Goal: Information Seeking & Learning: Learn about a topic

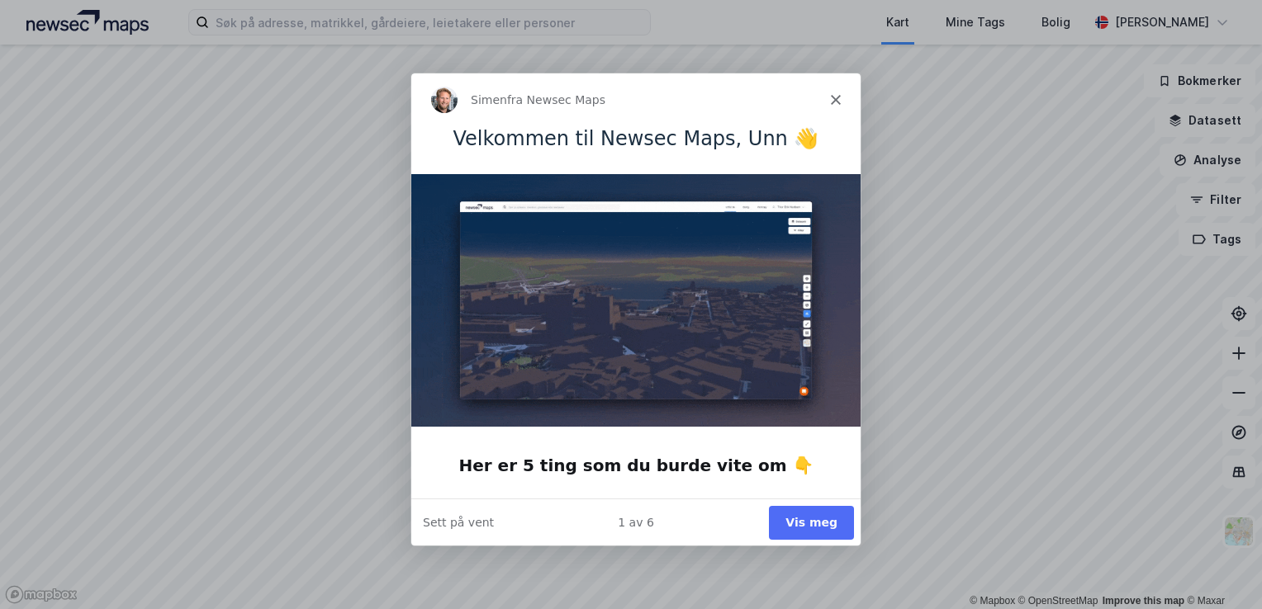
click at [836, 512] on button "Vis meg" at bounding box center [810, 522] width 85 height 34
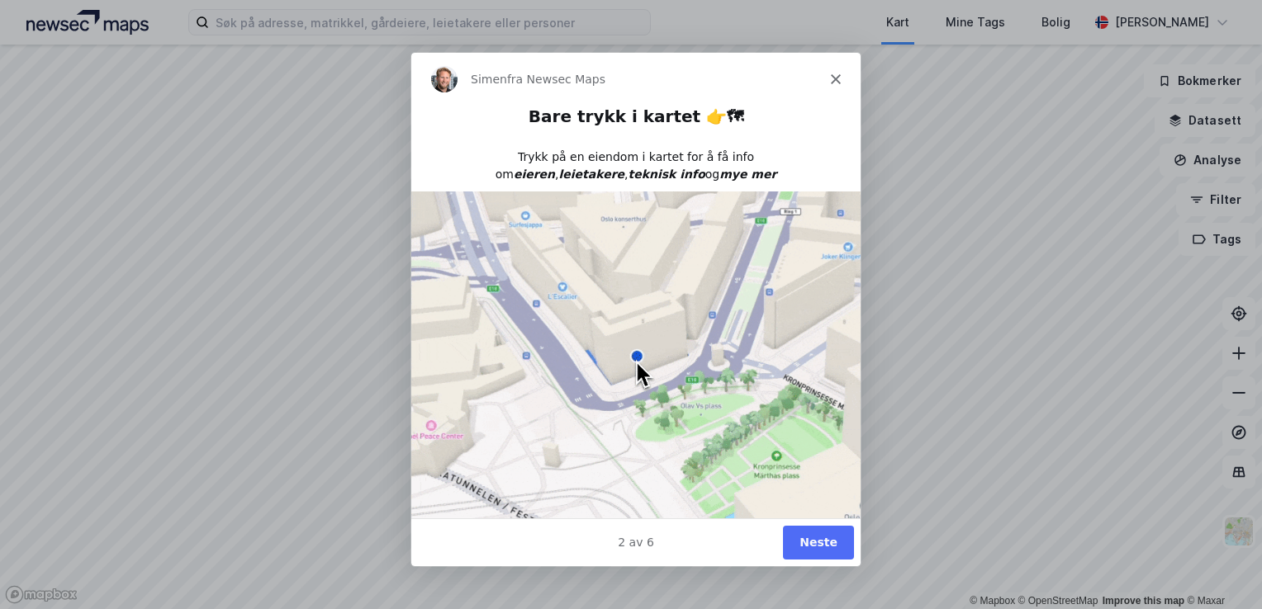
click at [837, 542] on button "Neste" at bounding box center [817, 542] width 71 height 34
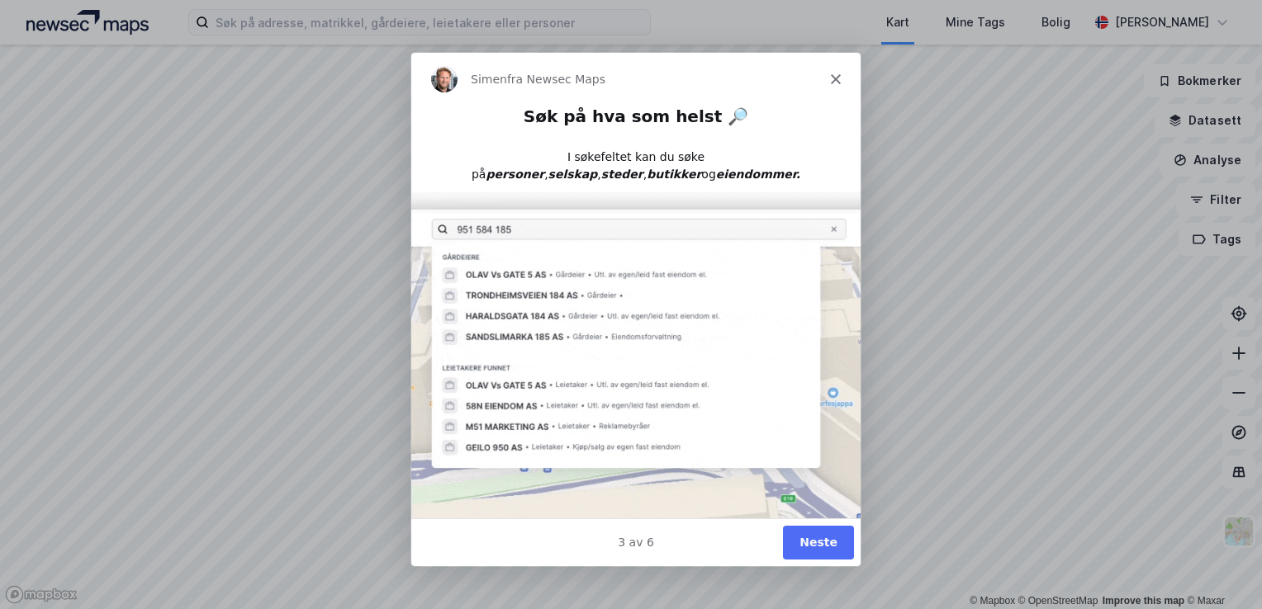
click at [831, 542] on button "Neste" at bounding box center [817, 542] width 71 height 34
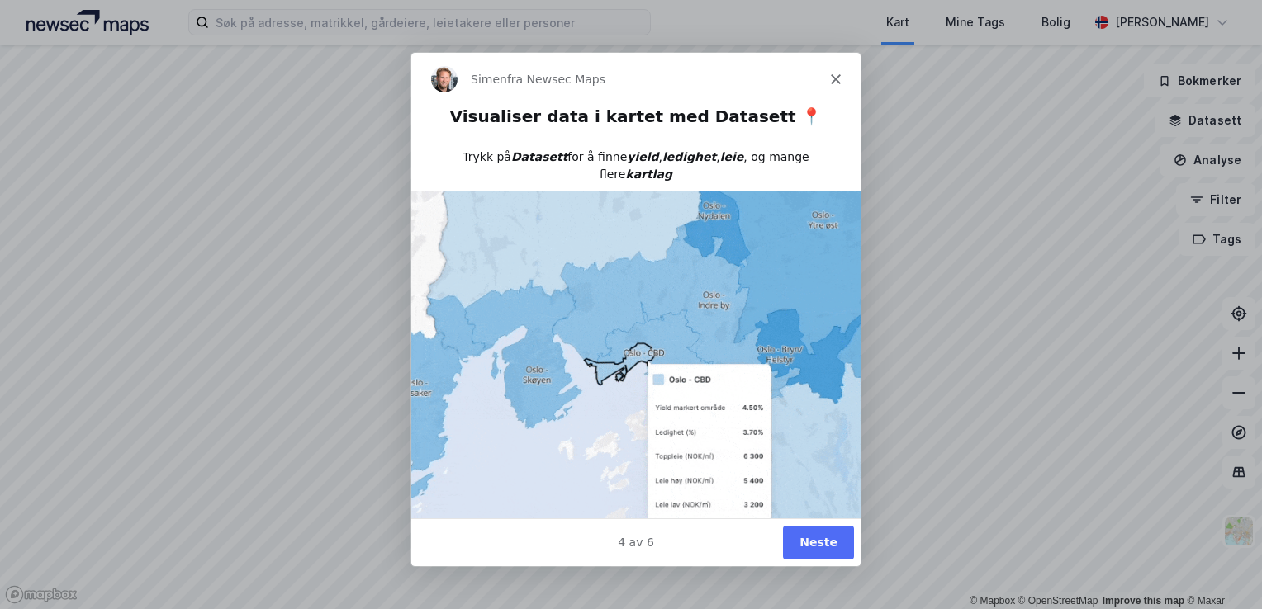
click at [834, 541] on button "Neste" at bounding box center [817, 542] width 71 height 34
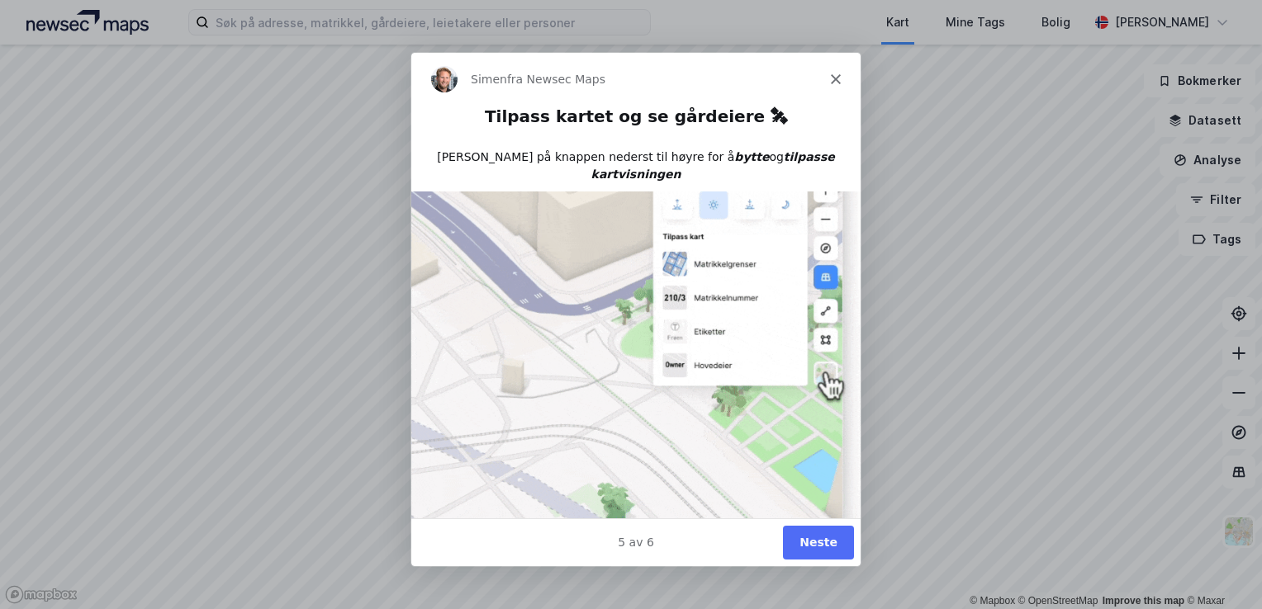
click at [836, 547] on button "Neste" at bounding box center [817, 542] width 71 height 34
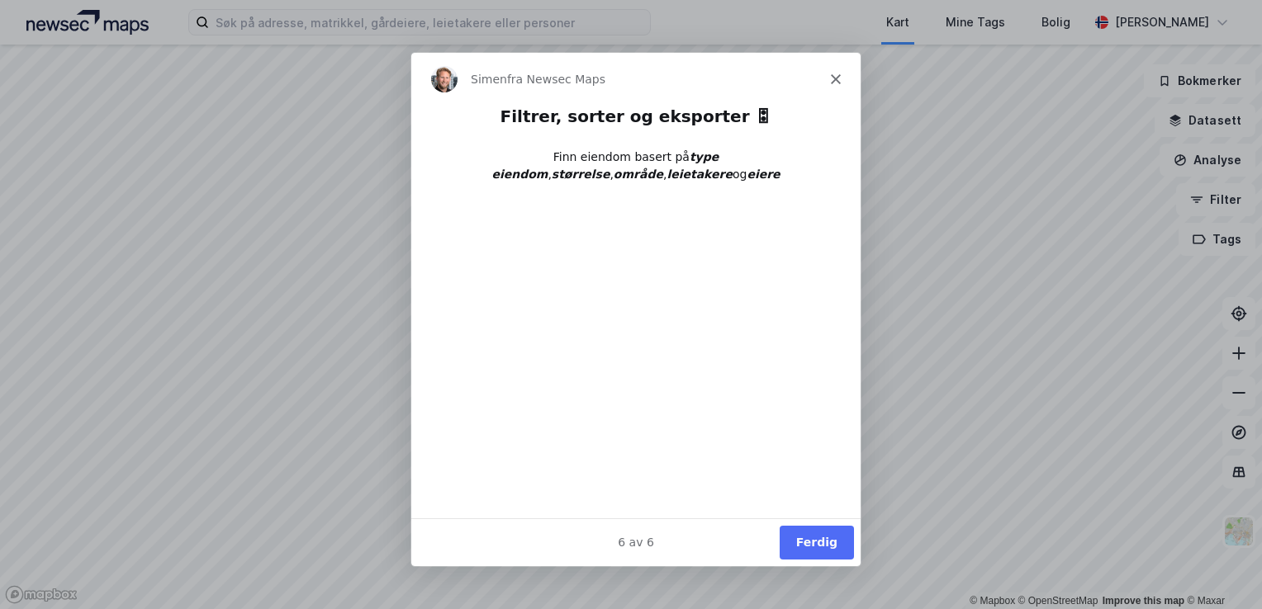
click at [838, 540] on button "Ferdig" at bounding box center [816, 542] width 74 height 34
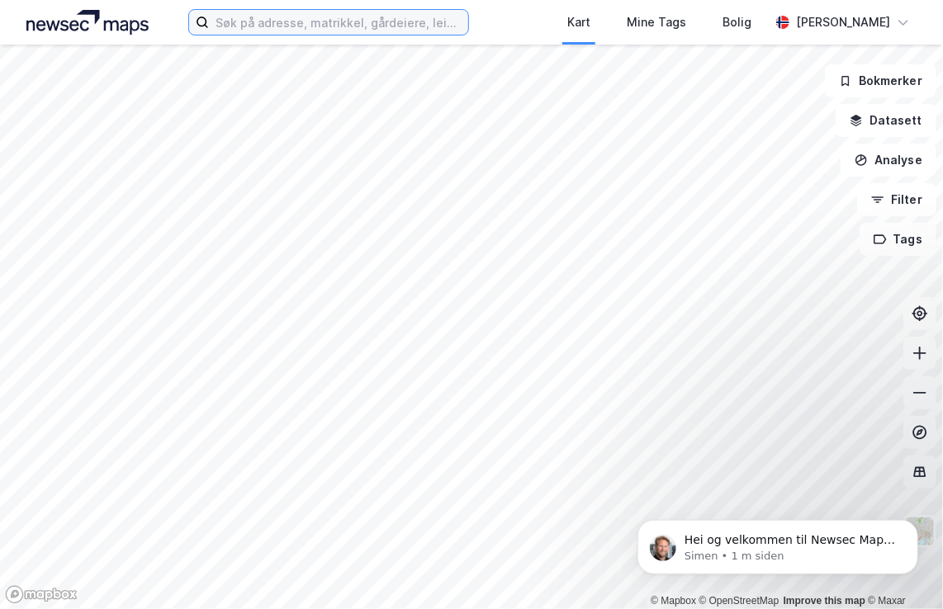
click at [299, 21] on input at bounding box center [338, 22] width 258 height 25
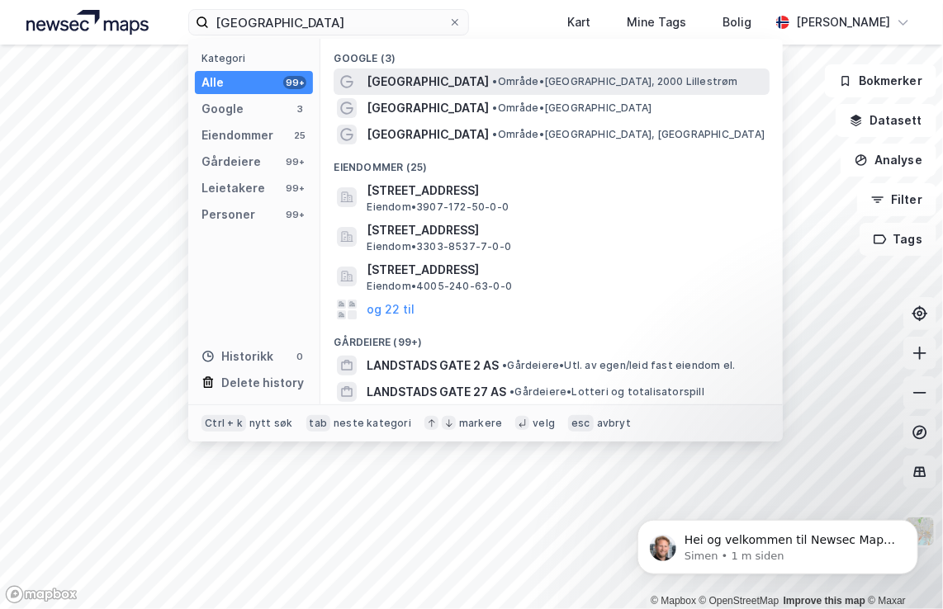
click at [443, 85] on span "[GEOGRAPHIC_DATA]" at bounding box center [428, 82] width 122 height 20
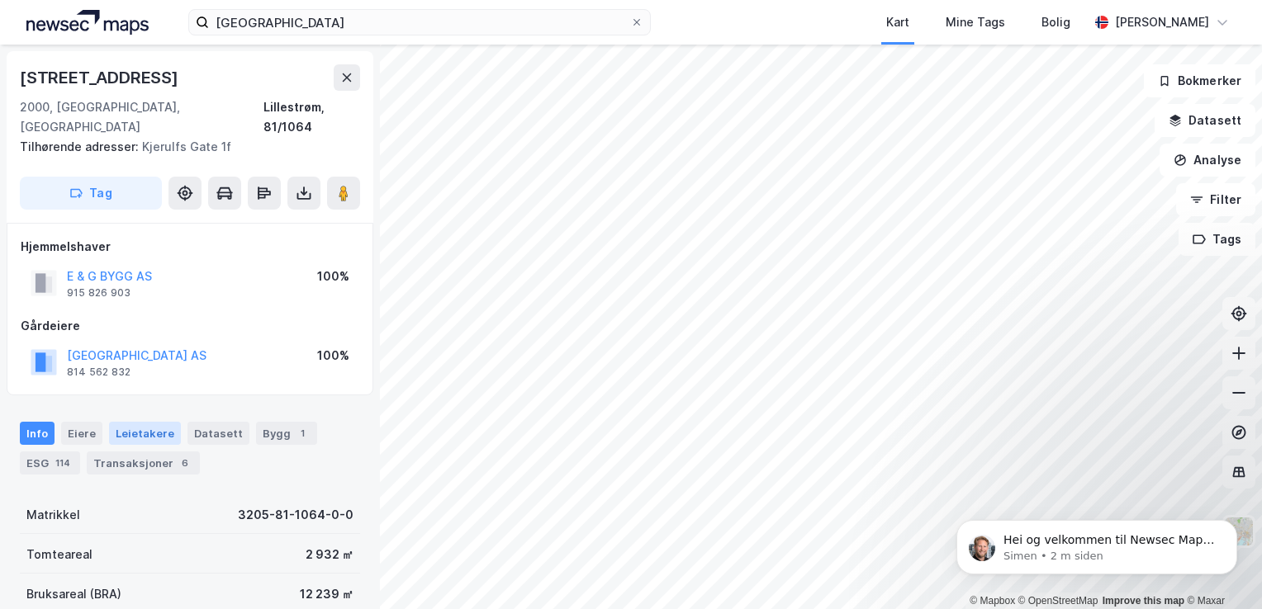
click at [132, 422] on div "Leietakere" at bounding box center [145, 433] width 72 height 23
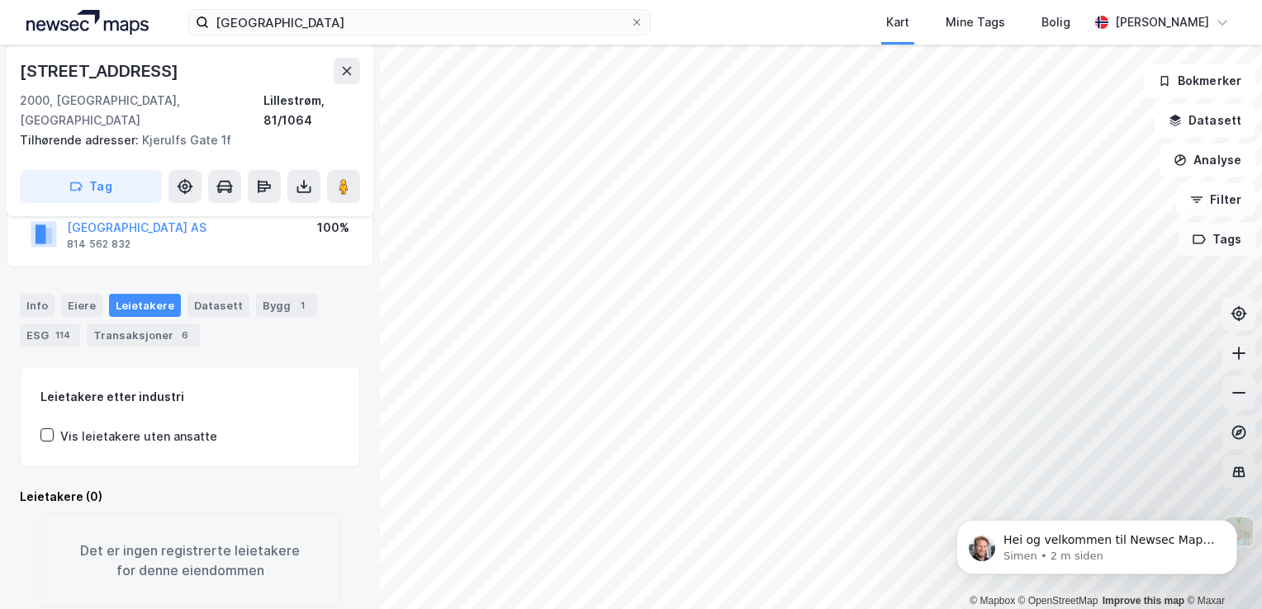
scroll to position [144, 0]
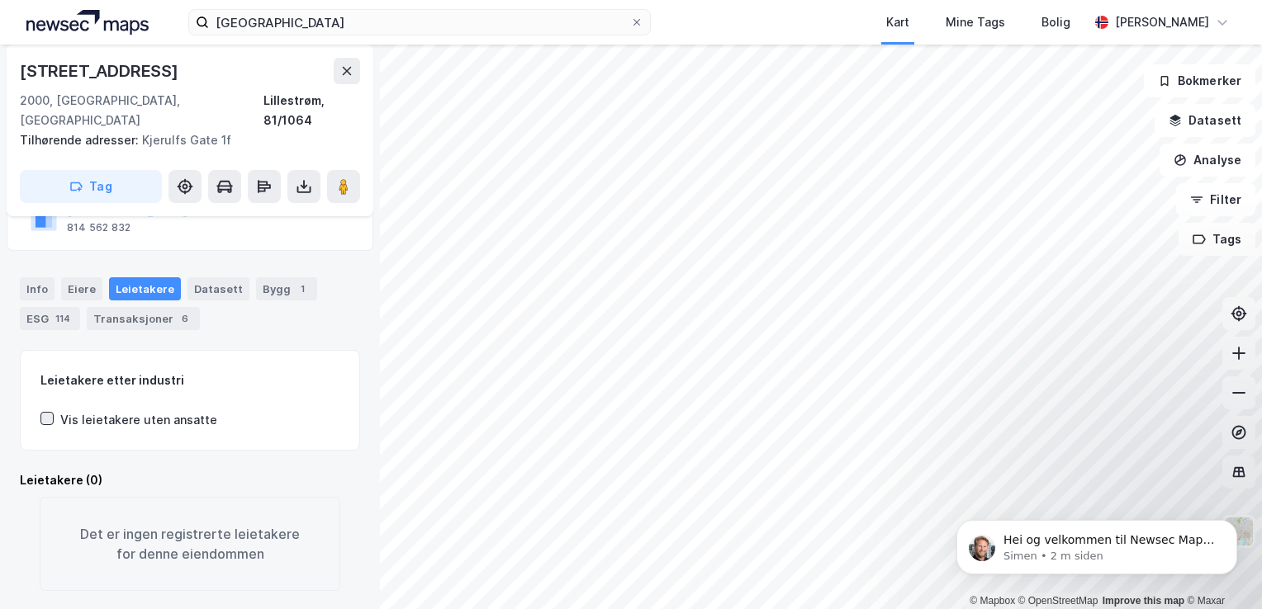
click at [45, 413] on icon at bounding box center [47, 419] width 12 height 12
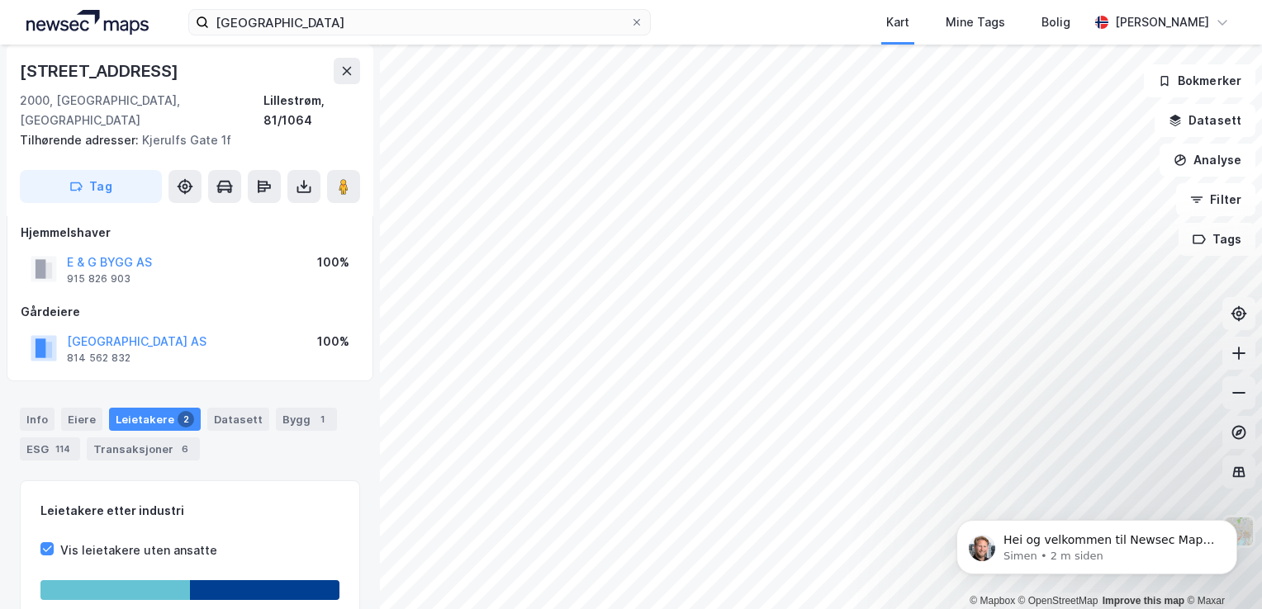
scroll to position [0, 0]
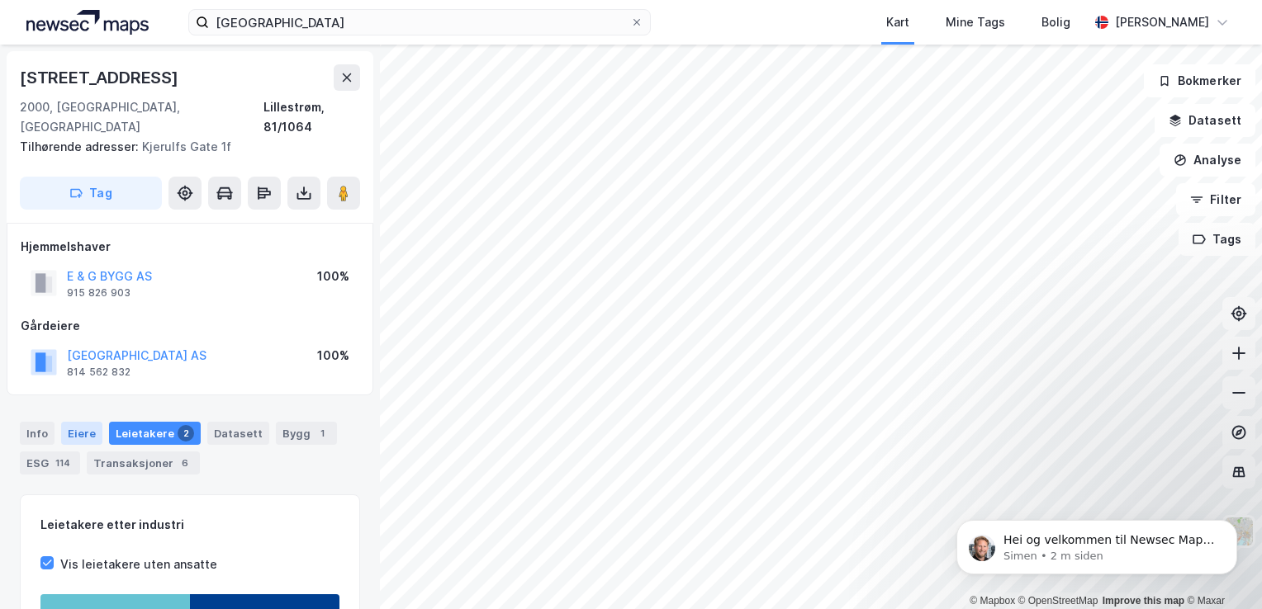
click at [80, 422] on div "Eiere" at bounding box center [81, 433] width 41 height 23
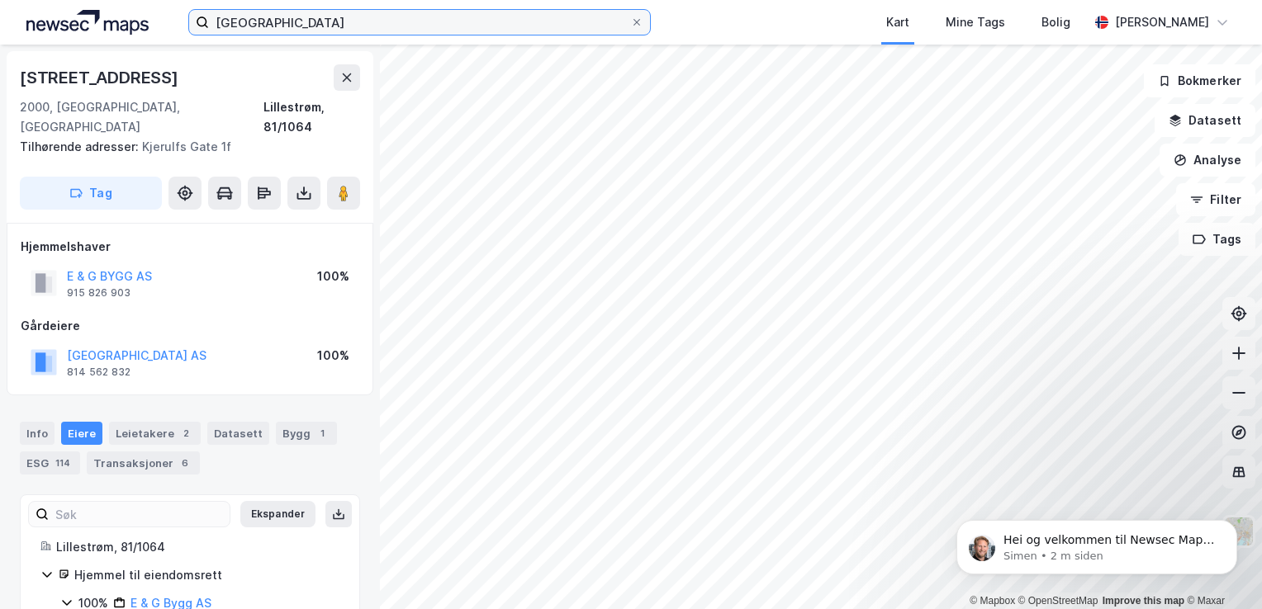
click at [349, 18] on input "[GEOGRAPHIC_DATA]" at bounding box center [419, 22] width 421 height 25
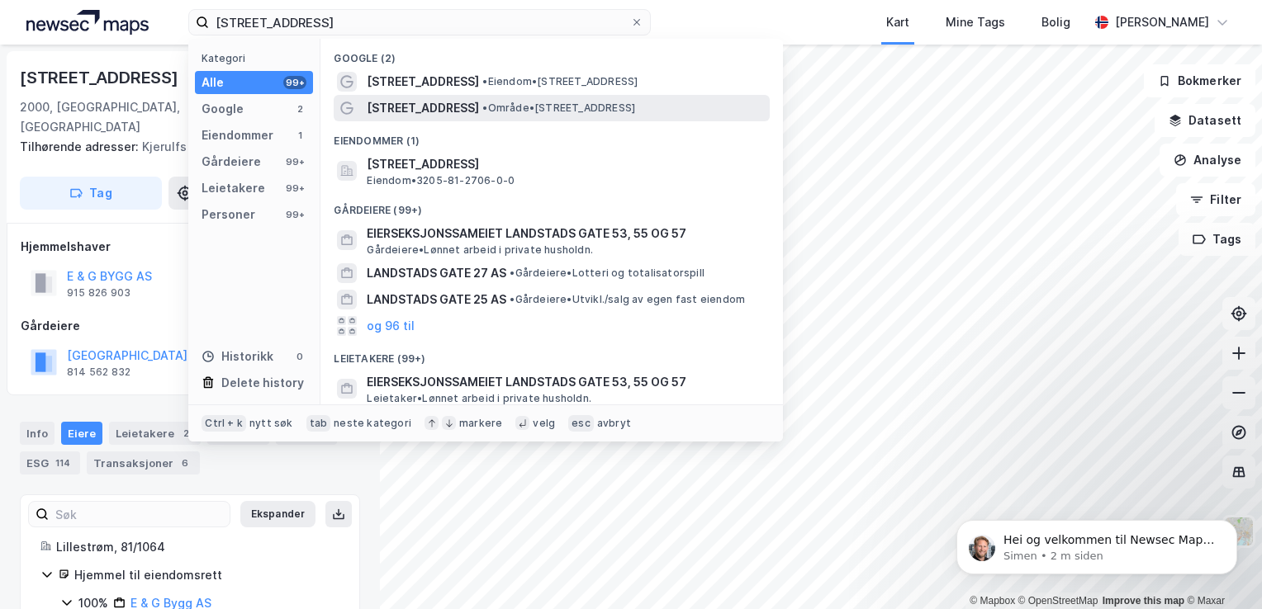
click at [436, 108] on span "[STREET_ADDRESS]" at bounding box center [423, 108] width 112 height 20
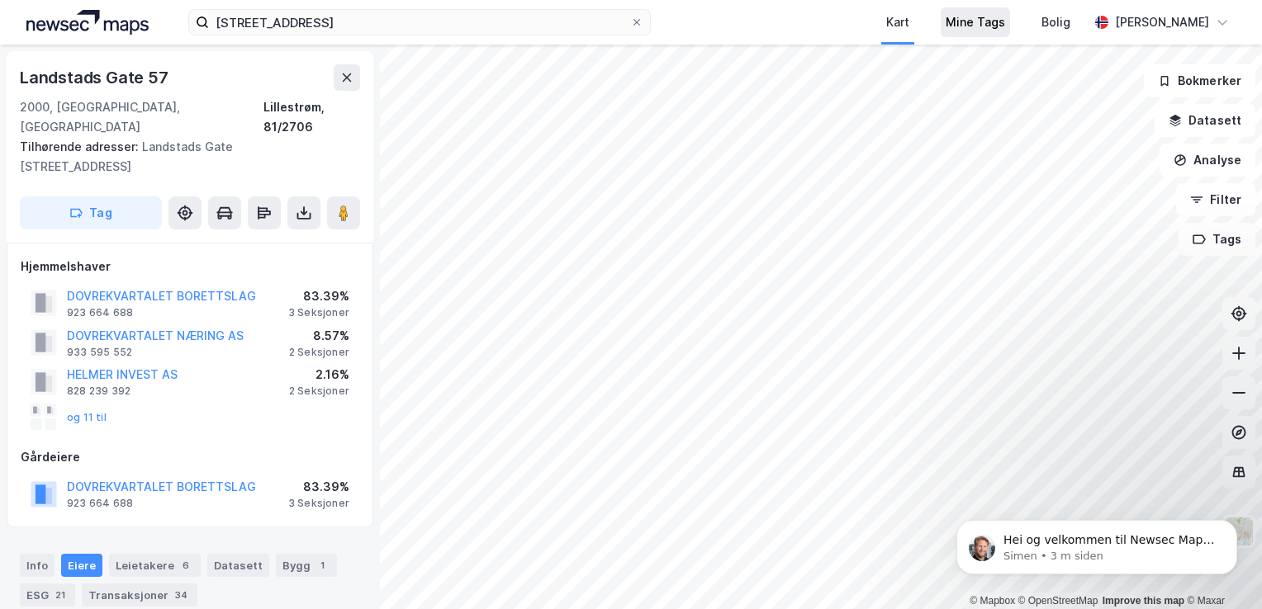
scroll to position [2, 0]
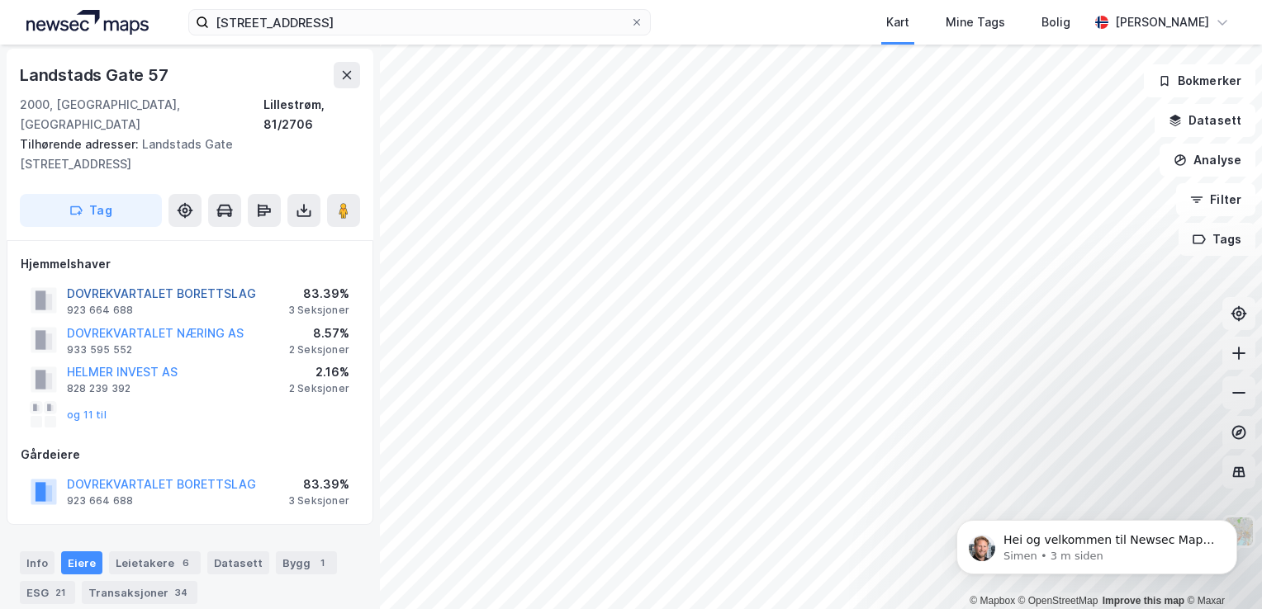
click at [0, 0] on button "DOVREKVARTALET BORETTSLAG" at bounding box center [0, 0] width 0 height 0
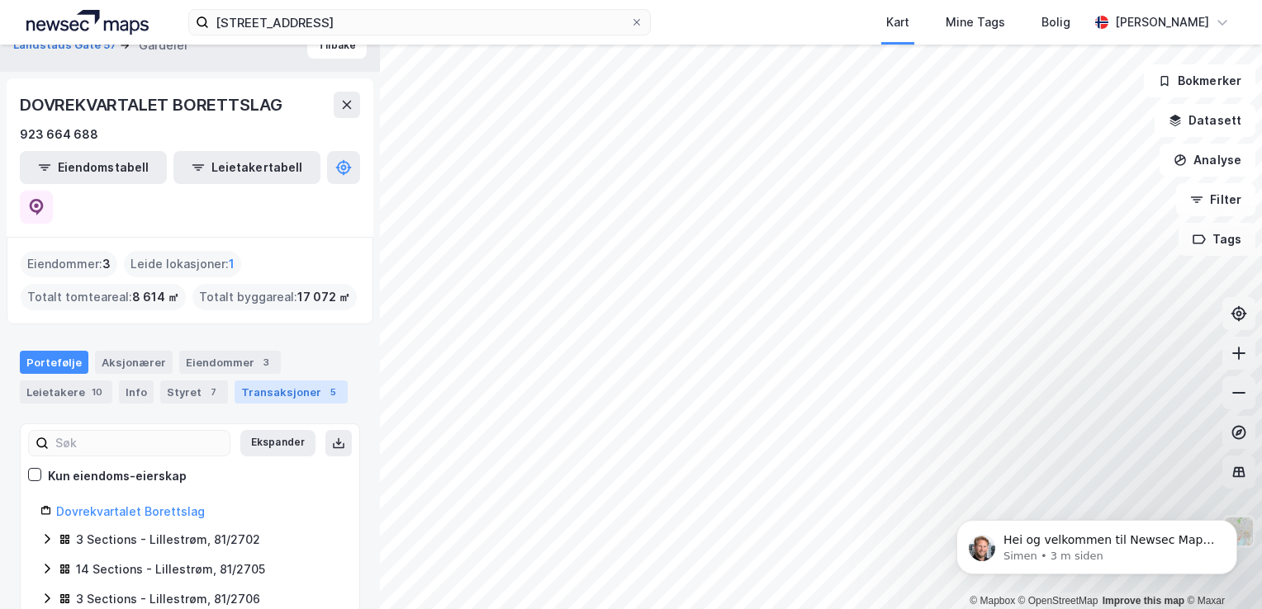
scroll to position [26, 0]
click at [1088, 544] on p "Hei og velkommen til Newsec Maps, Unn Om det er du lurer på så er det bare å ta…" at bounding box center [1109, 541] width 213 height 17
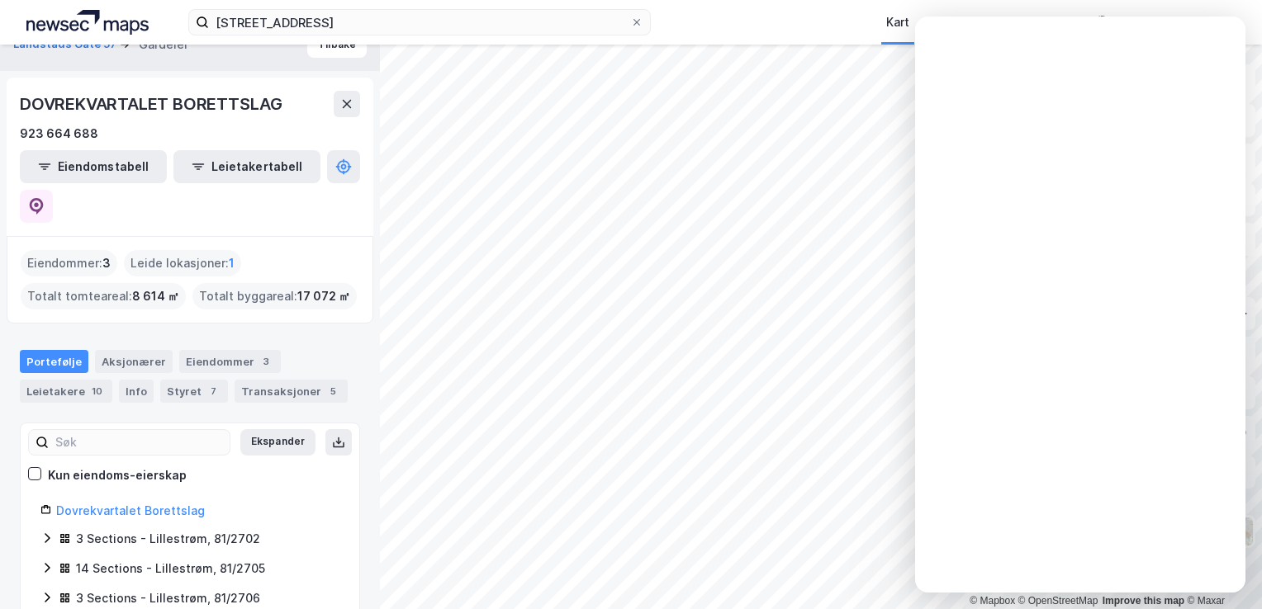
scroll to position [0, 0]
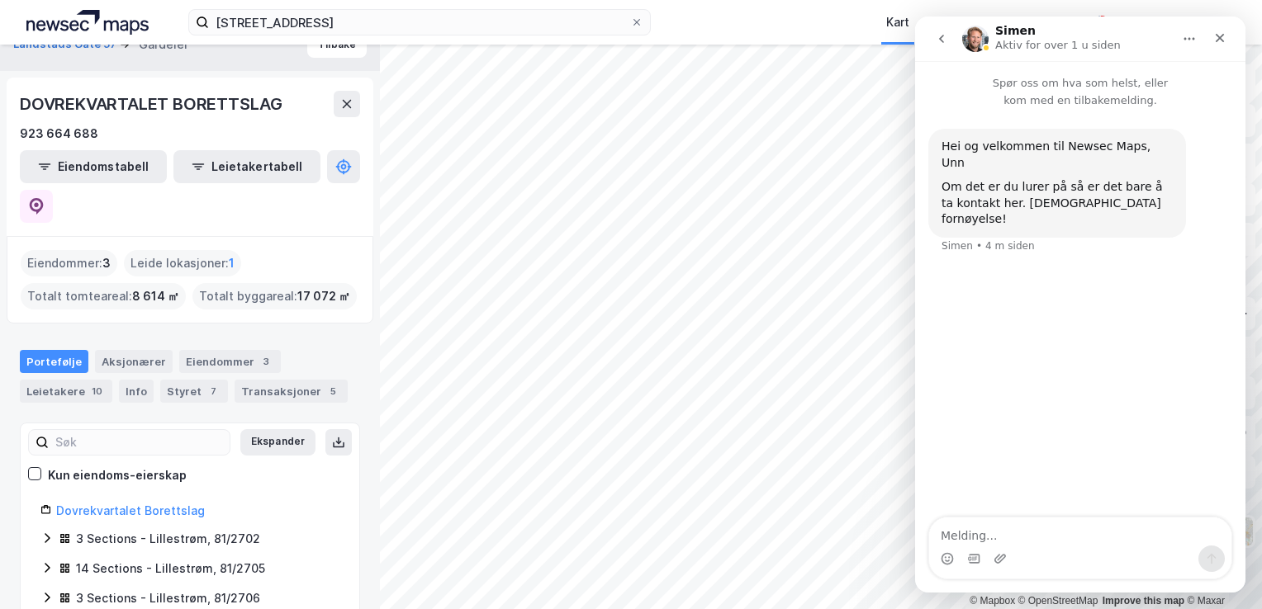
click at [939, 41] on icon "go back" at bounding box center [941, 38] width 13 height 13
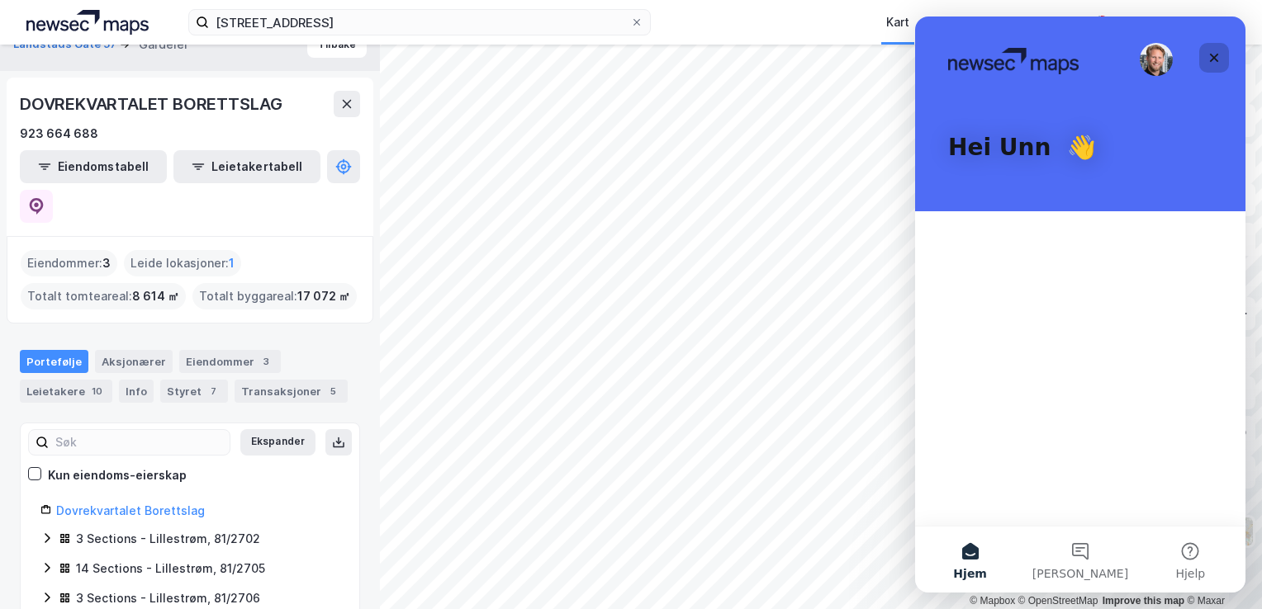
click at [1213, 48] on div "Lukk" at bounding box center [1214, 58] width 30 height 30
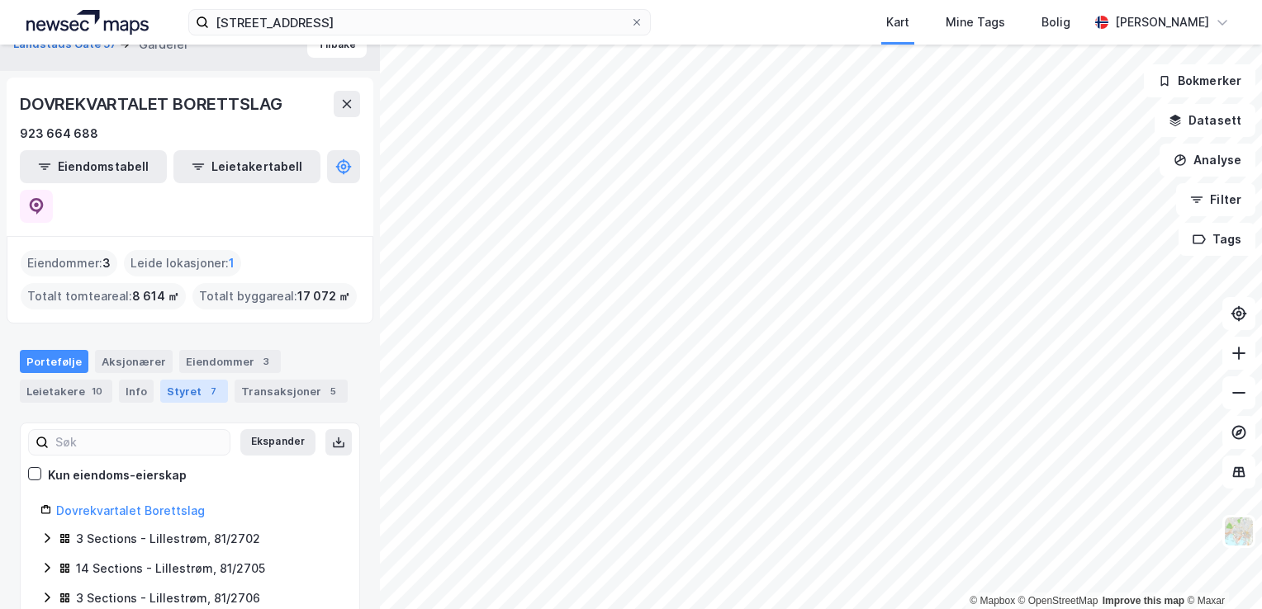
click at [182, 380] on div "Styret 7" at bounding box center [194, 391] width 68 height 23
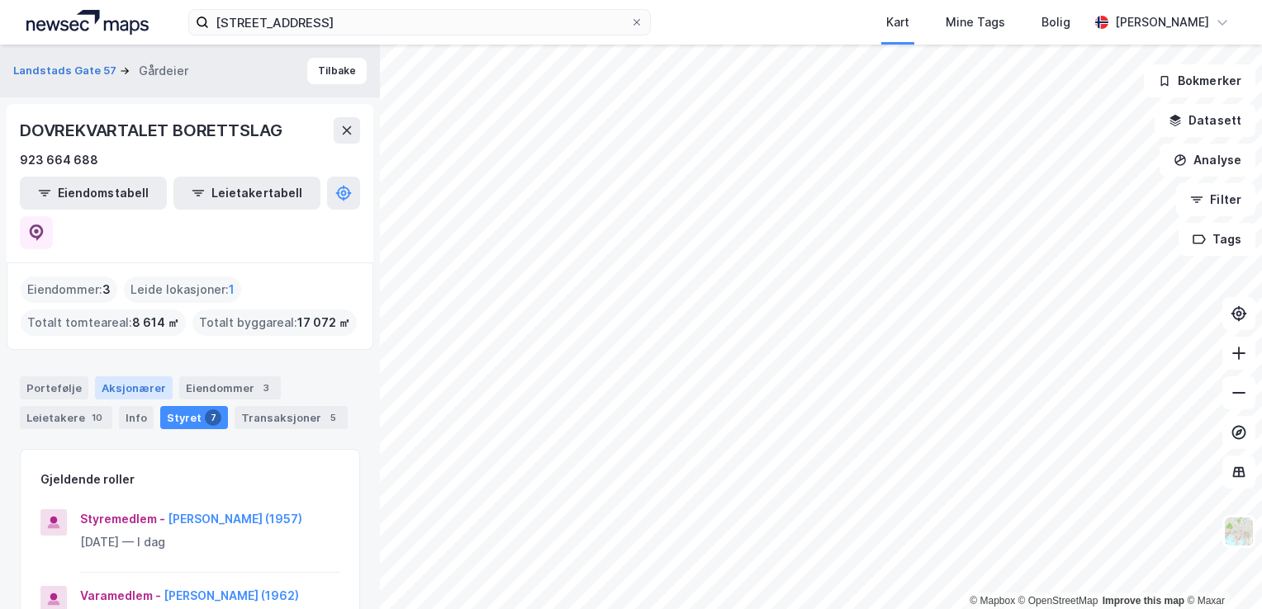
click at [149, 377] on div "Aksjonærer" at bounding box center [134, 388] width 78 height 23
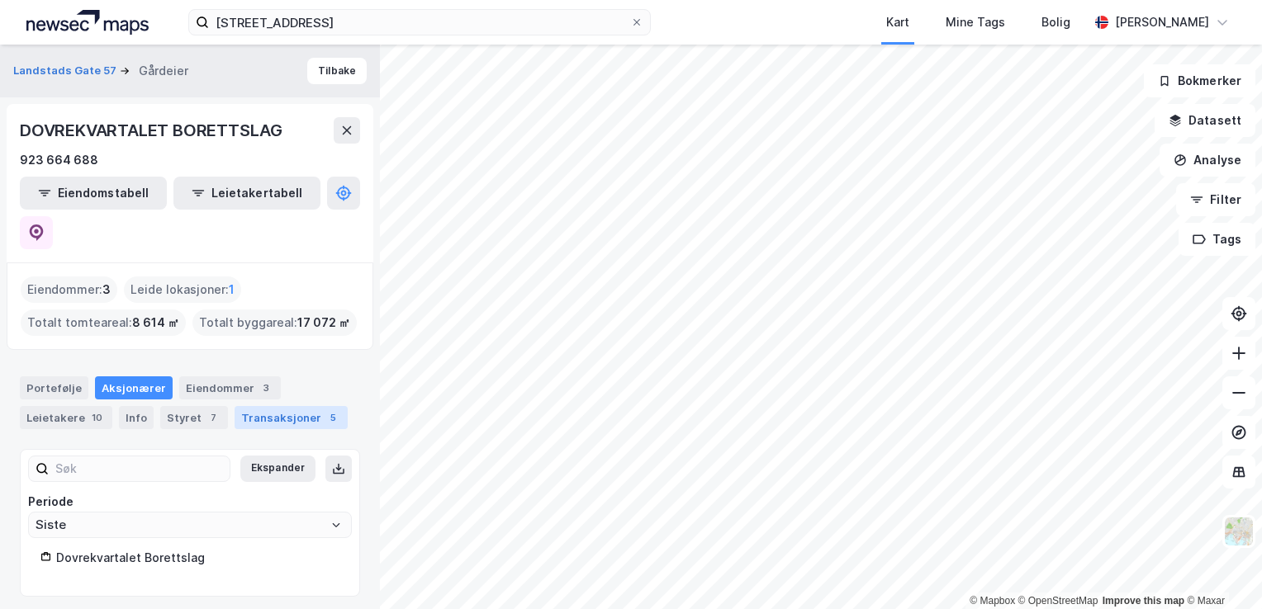
click at [259, 406] on div "Transaksjoner 5" at bounding box center [291, 417] width 113 height 23
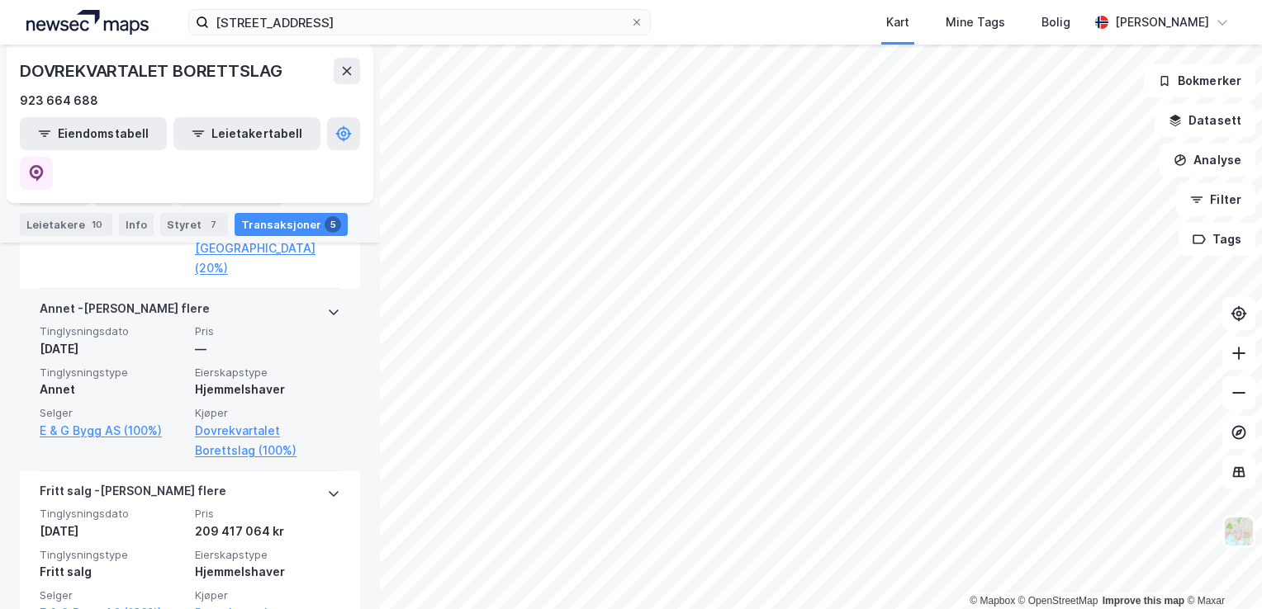
scroll to position [1433, 0]
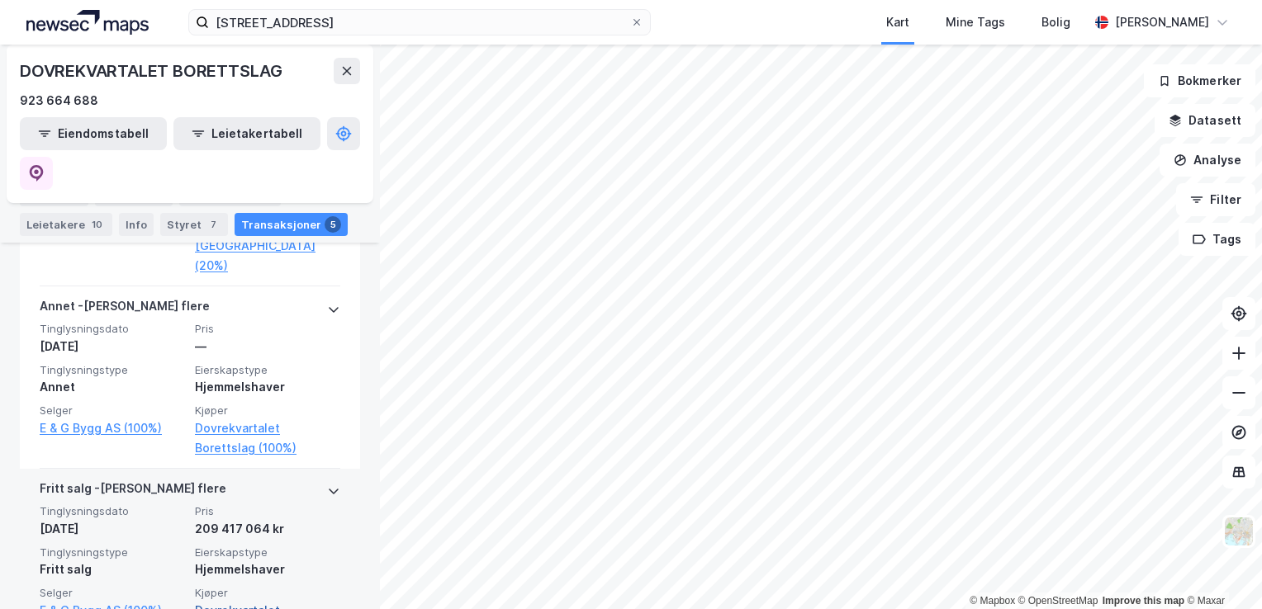
click at [239, 601] on link "Dovrekvartalet Borettslag (100%)" at bounding box center [267, 621] width 145 height 40
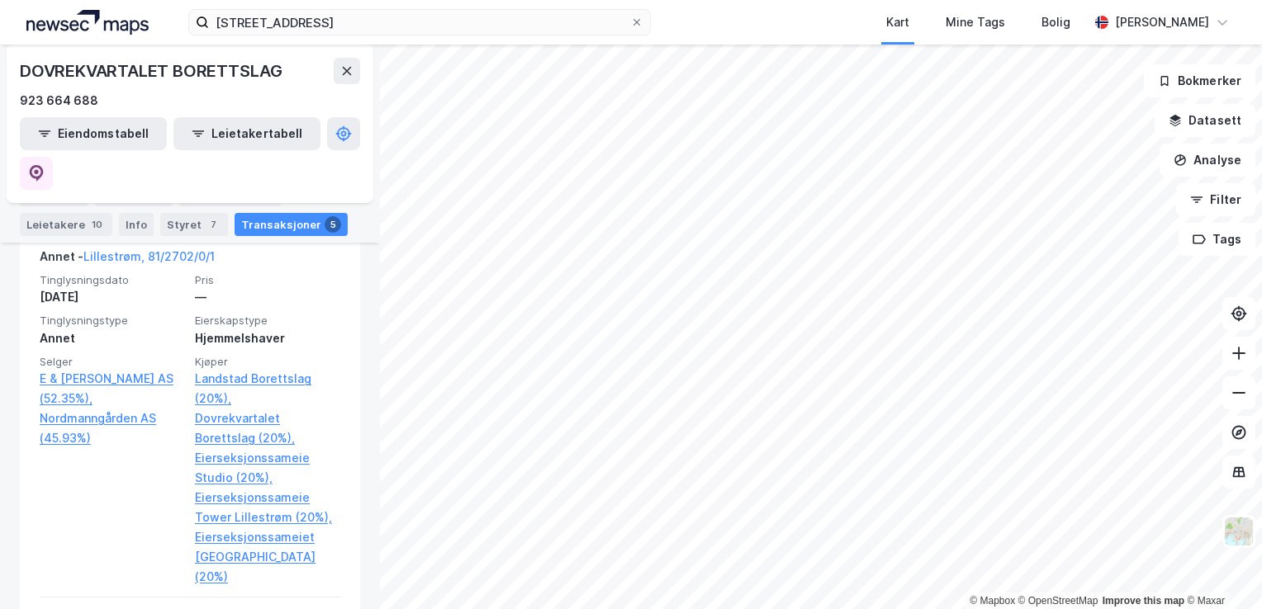
scroll to position [1018, 0]
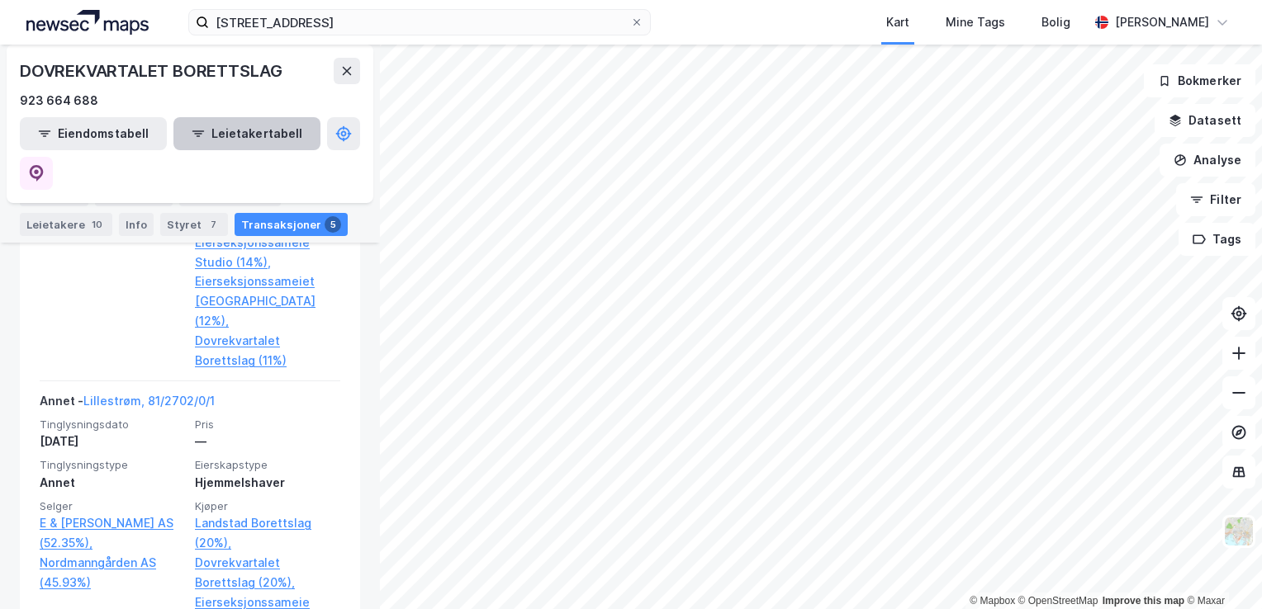
click at [253, 134] on button "Leietakertabell" at bounding box center [246, 133] width 147 height 33
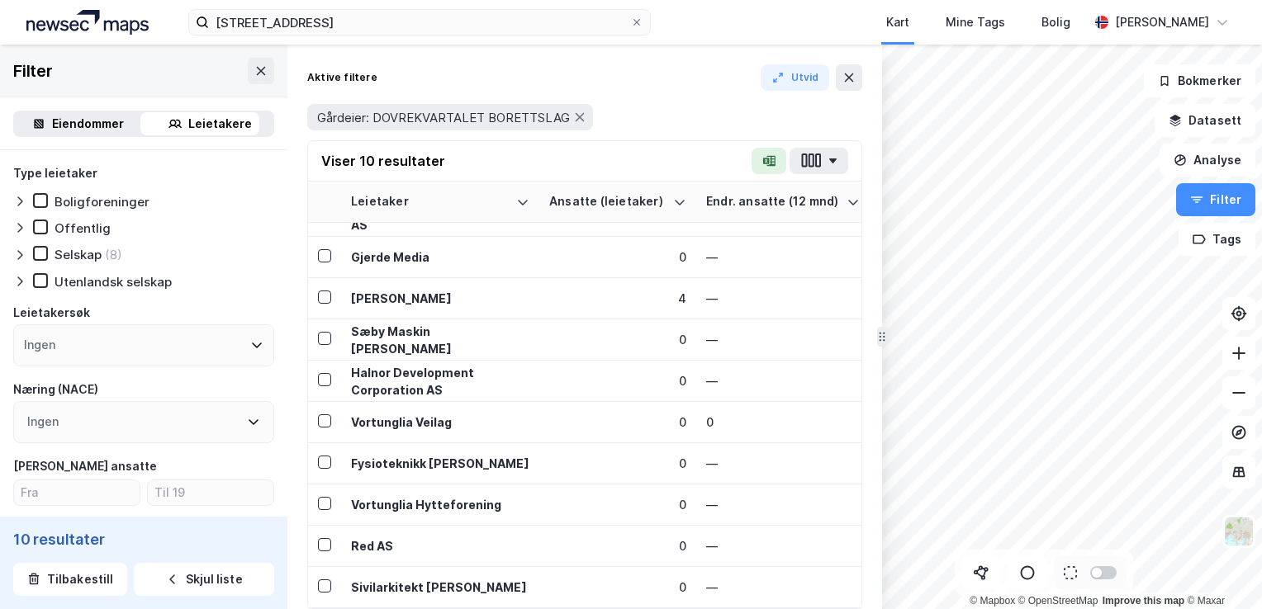
click at [17, 254] on icon at bounding box center [19, 255] width 13 height 13
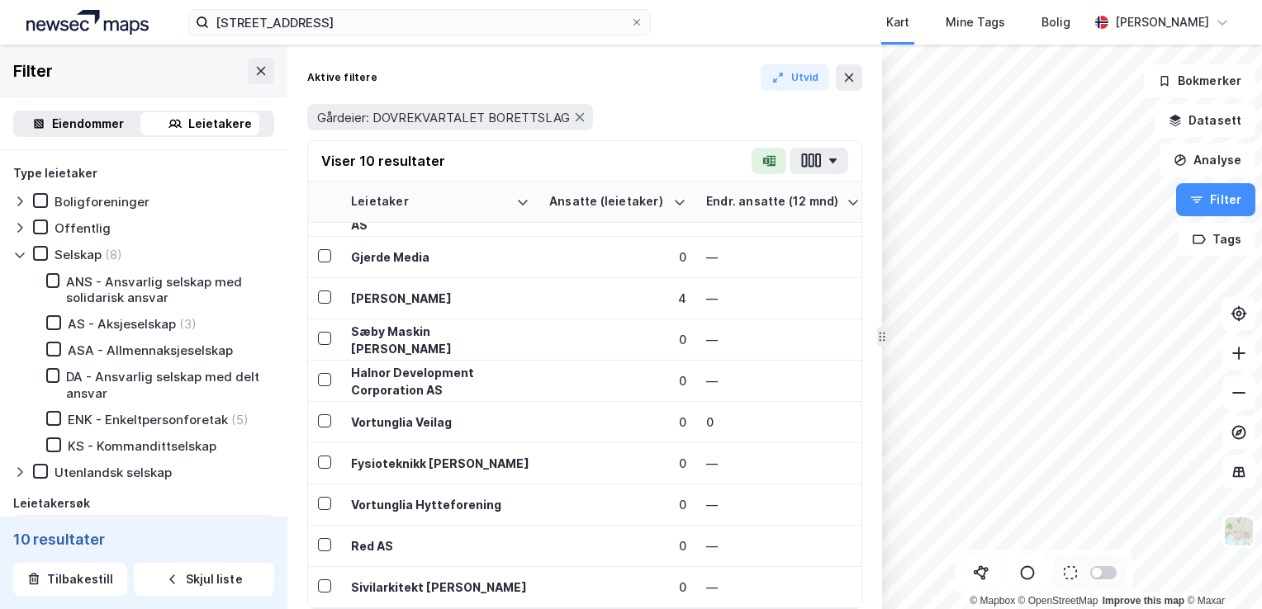
click at [88, 121] on div "Eiendommer" at bounding box center [88, 124] width 72 height 20
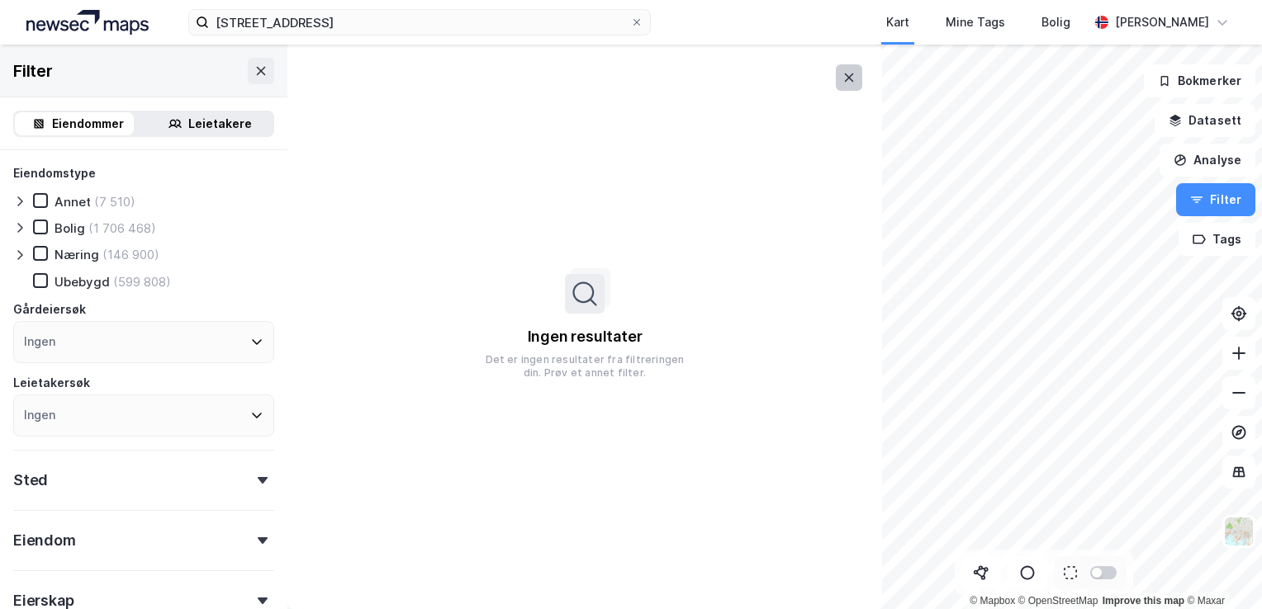
click at [851, 74] on icon at bounding box center [849, 77] width 9 height 8
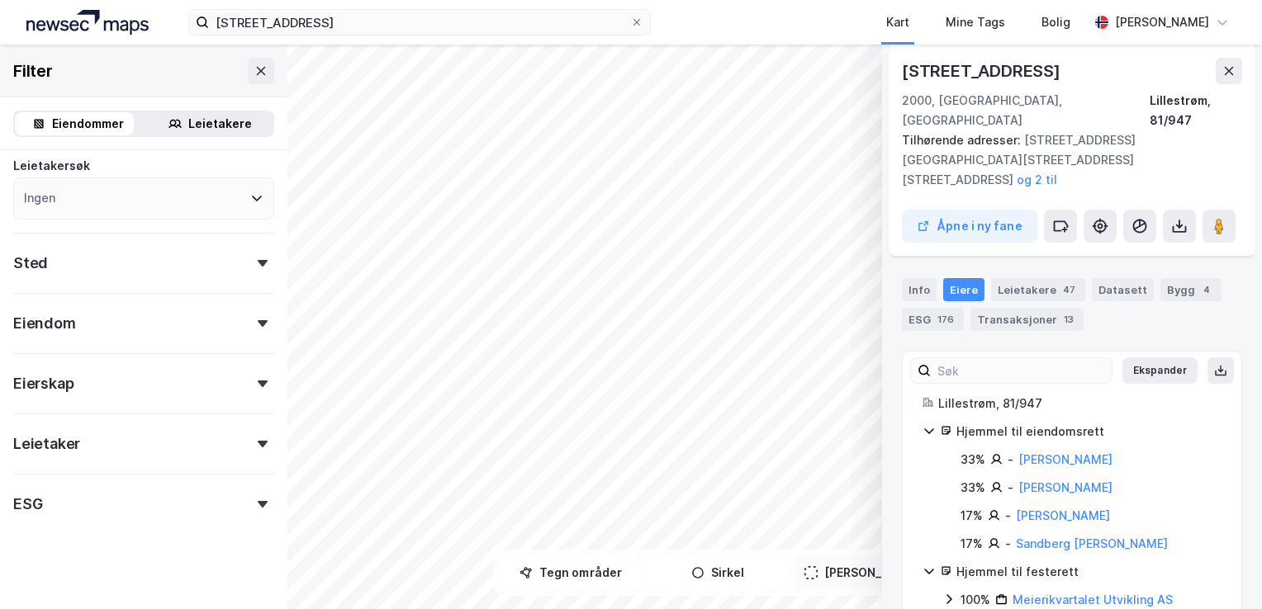
scroll to position [223, 0]
click at [256, 435] on div at bounding box center [262, 438] width 23 height 7
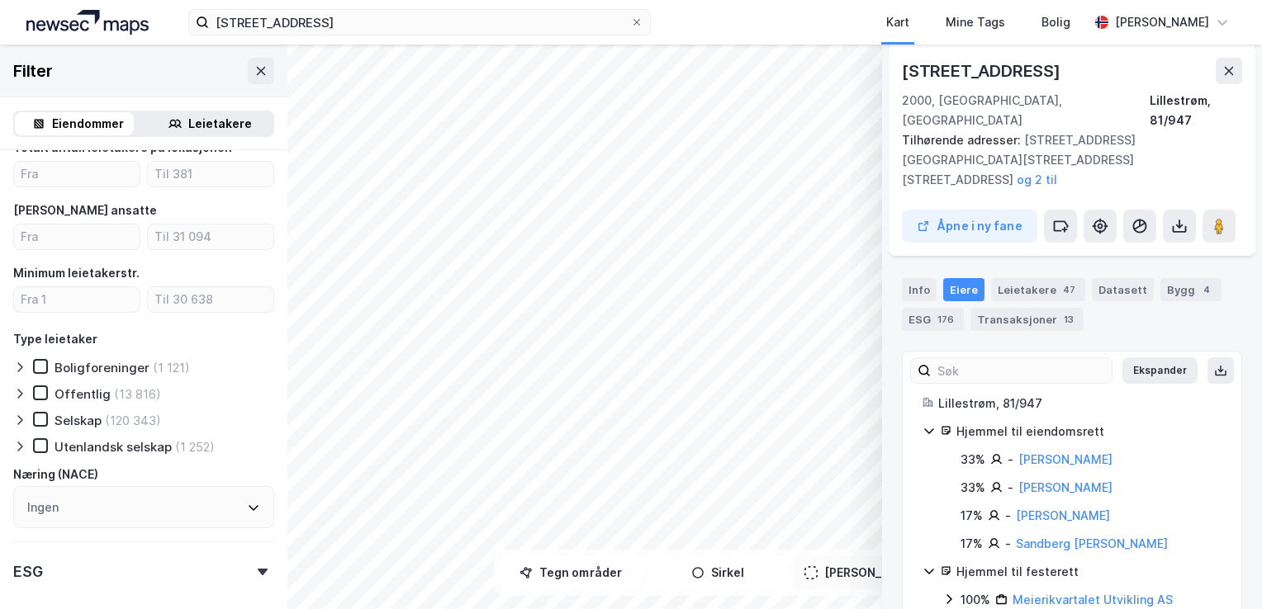
scroll to position [628, 0]
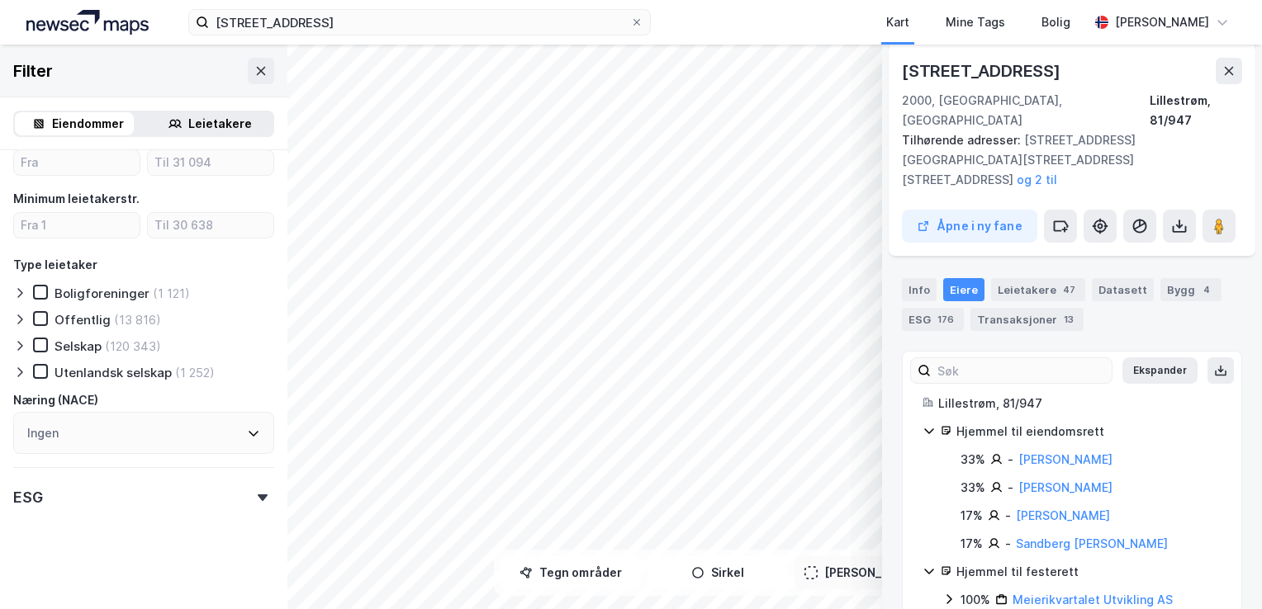
click at [198, 127] on div "Leietakere" at bounding box center [220, 124] width 64 height 20
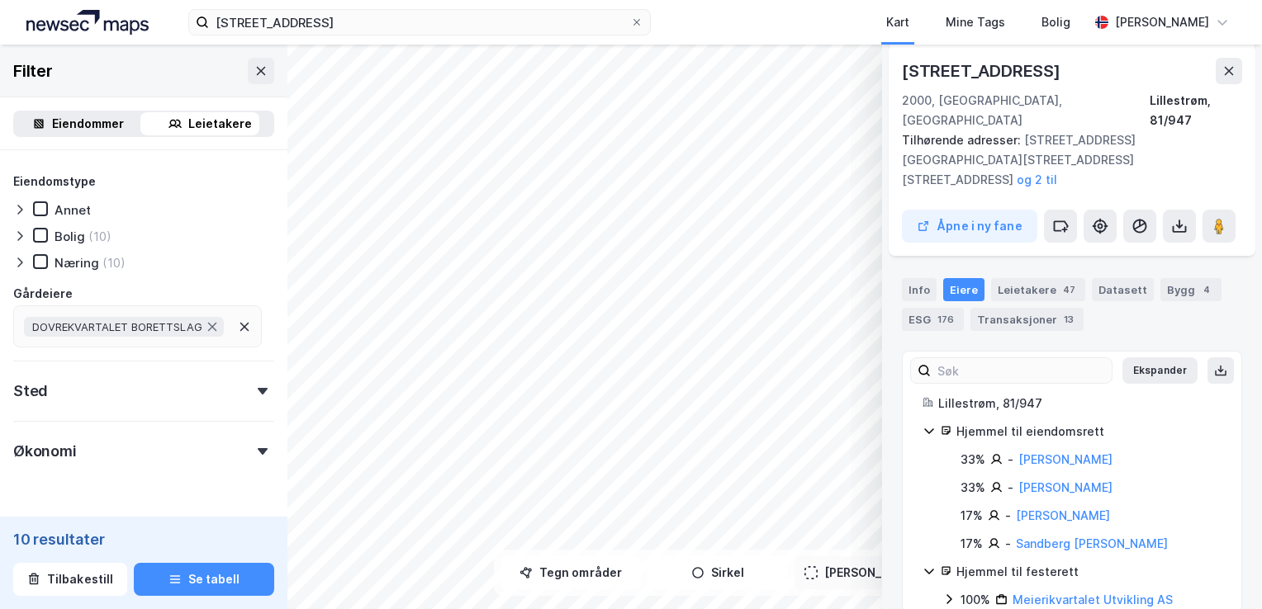
scroll to position [706, 0]
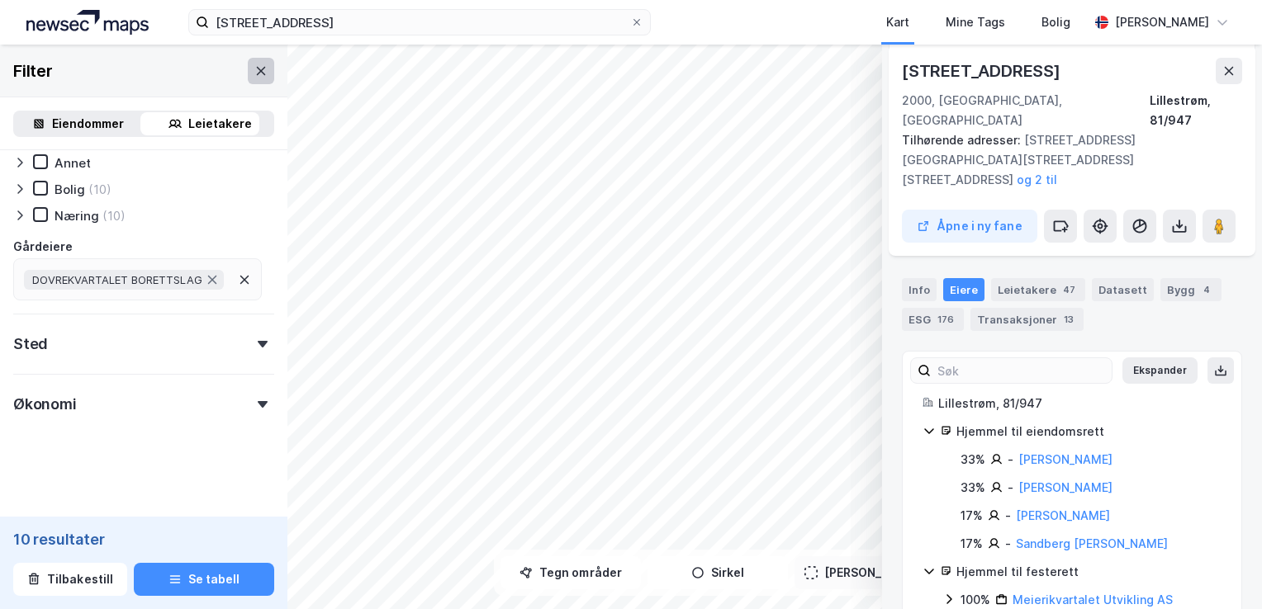
click at [254, 74] on icon at bounding box center [260, 70] width 13 height 13
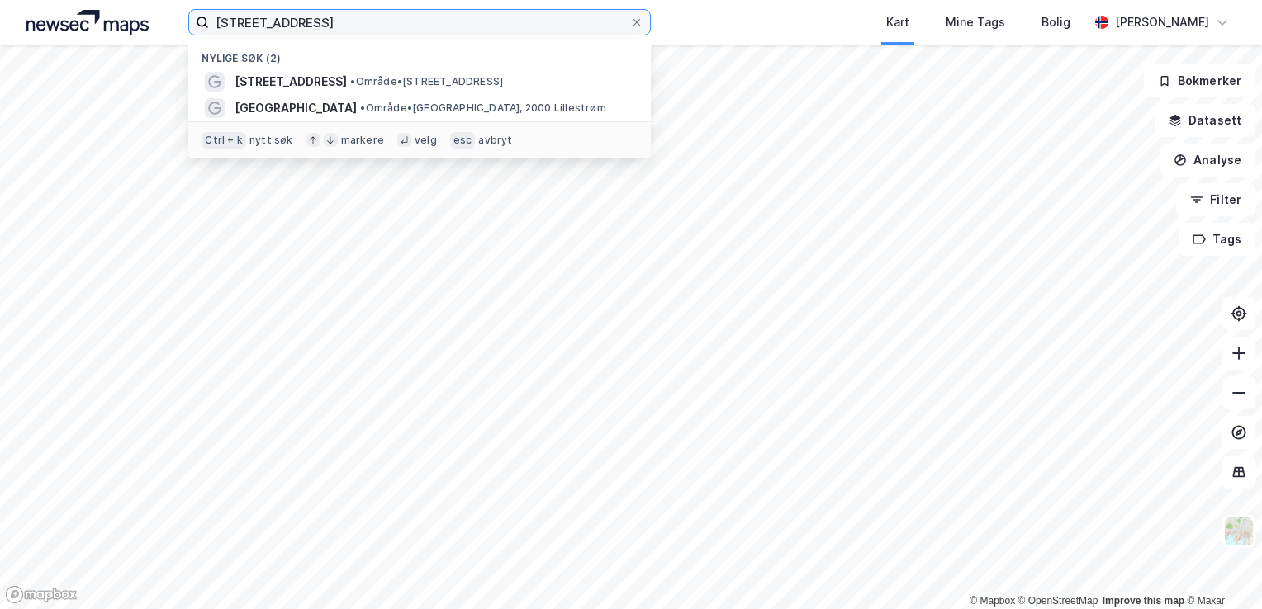
click at [372, 21] on input "[STREET_ADDRESS]" at bounding box center [419, 22] width 421 height 25
drag, startPoint x: 358, startPoint y: 25, endPoint x: 10, endPoint y: 31, distance: 348.5
click at [16, 24] on div "[STREET_ADDRESS] (2) [STREET_ADDRESS] • Område • [STREET_ADDRESS] Landstads gat…" at bounding box center [631, 22] width 1262 height 45
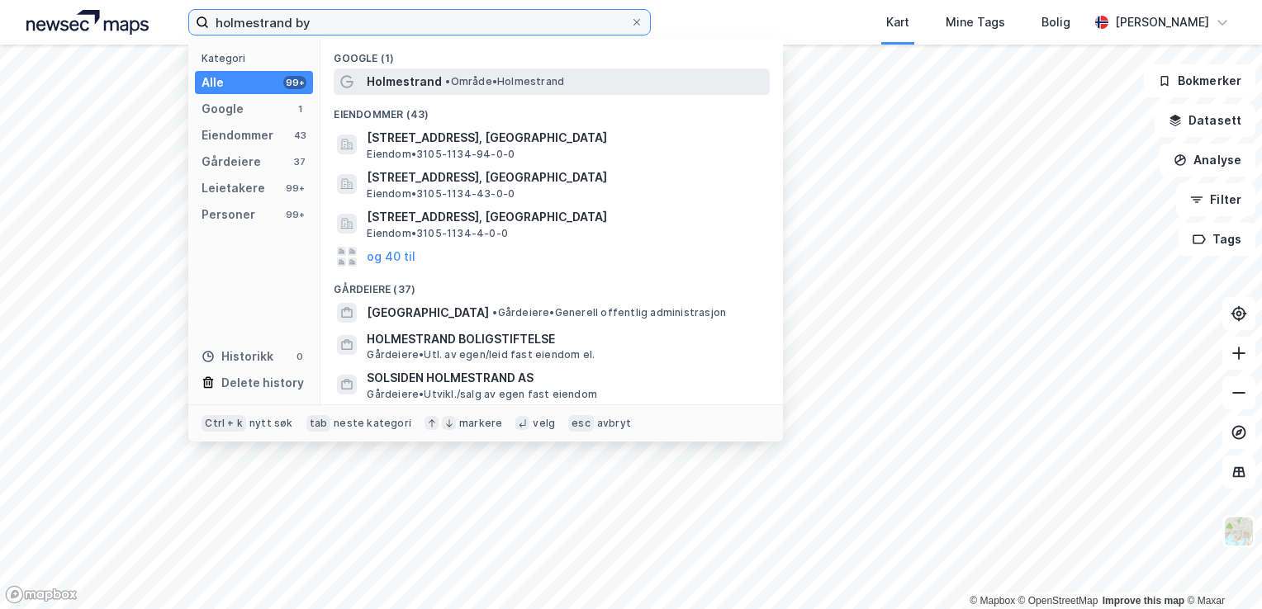
type input "holmestrand by"
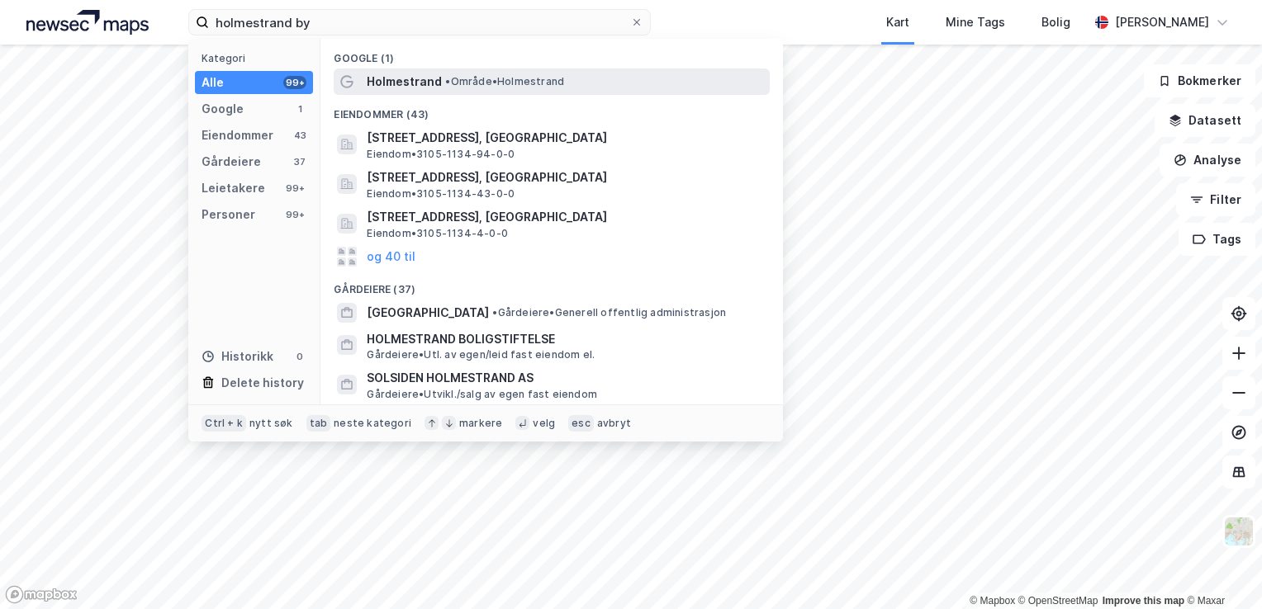
click at [393, 75] on span "Holmestrand" at bounding box center [404, 82] width 75 height 20
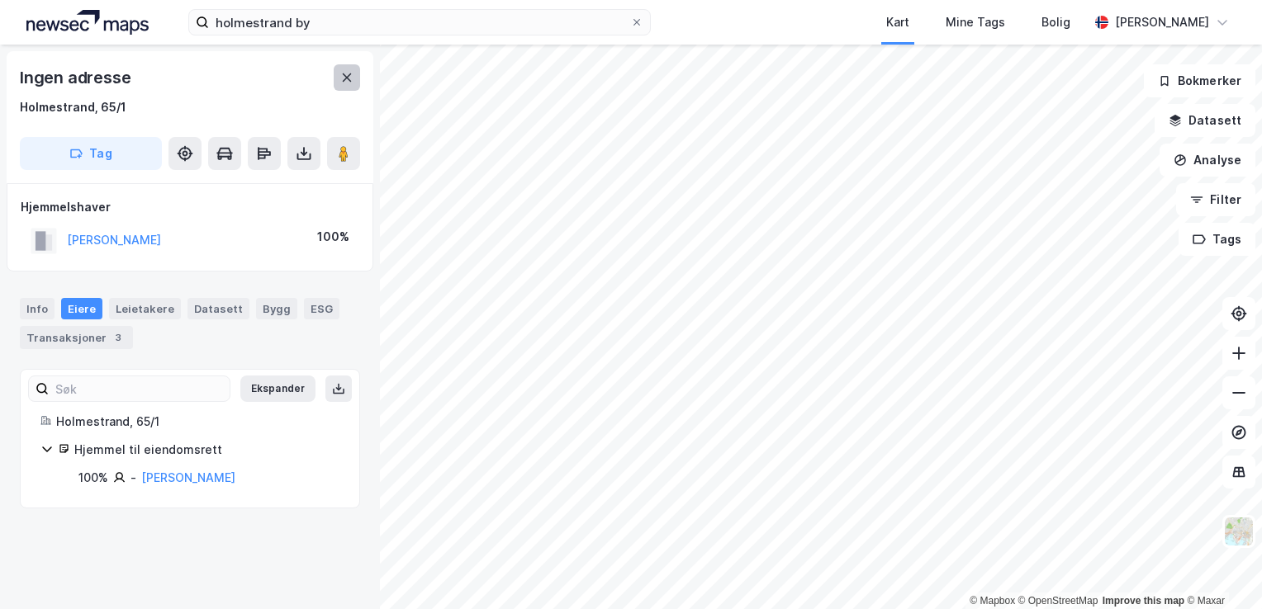
click at [343, 84] on button at bounding box center [347, 77] width 26 height 26
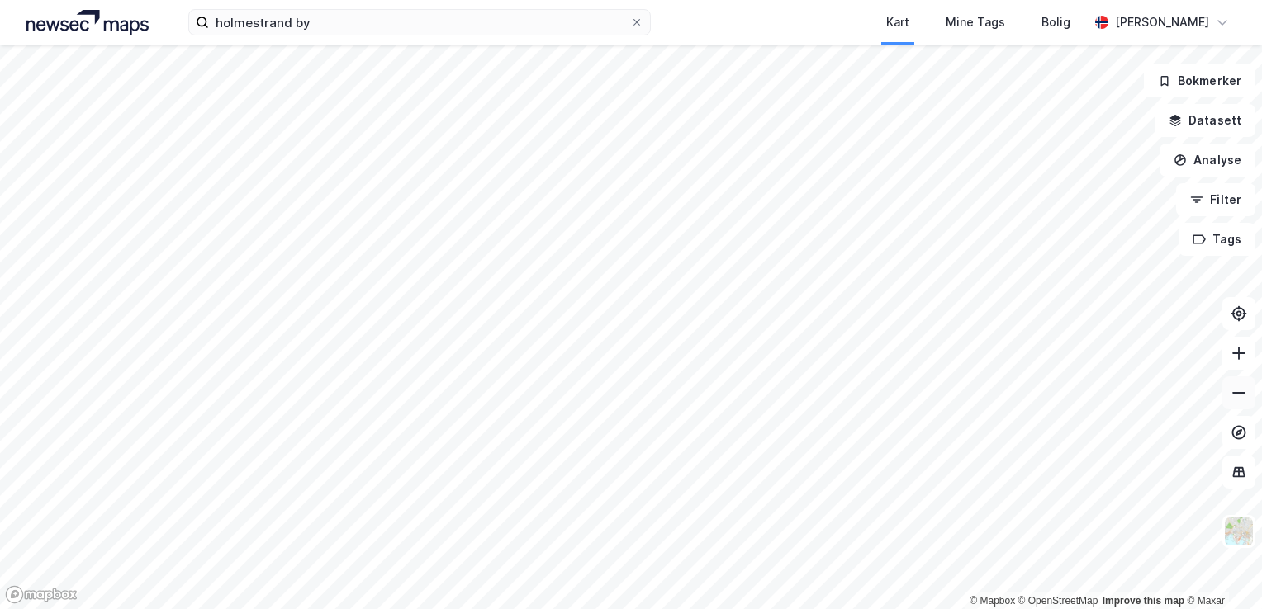
click at [1240, 395] on icon at bounding box center [1238, 393] width 17 height 17
click at [1239, 385] on icon at bounding box center [1238, 393] width 17 height 17
click at [1233, 394] on icon at bounding box center [1238, 393] width 17 height 17
click at [1234, 198] on button "Filter" at bounding box center [1215, 199] width 79 height 33
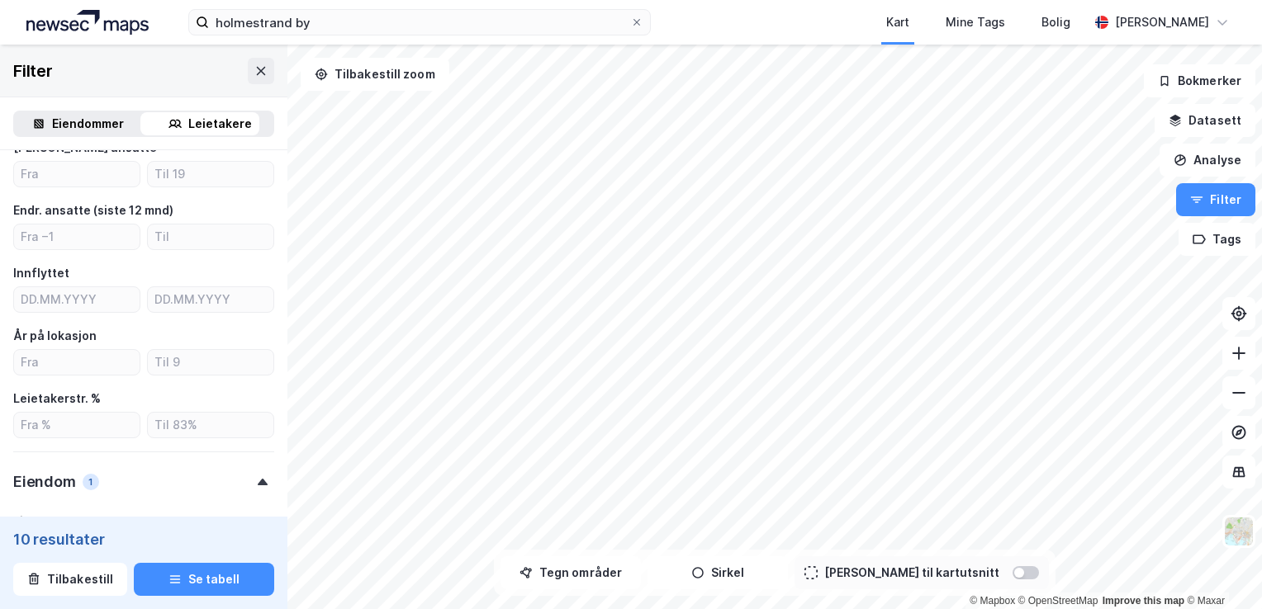
scroll to position [578, 0]
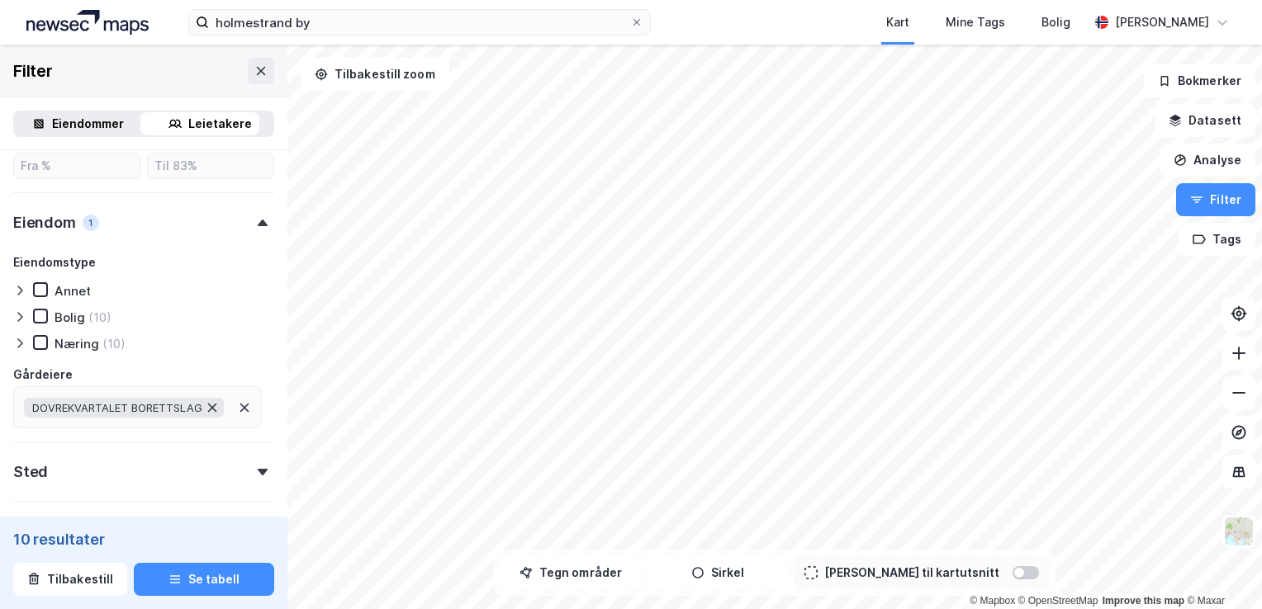
click at [208, 405] on icon at bounding box center [212, 408] width 9 height 9
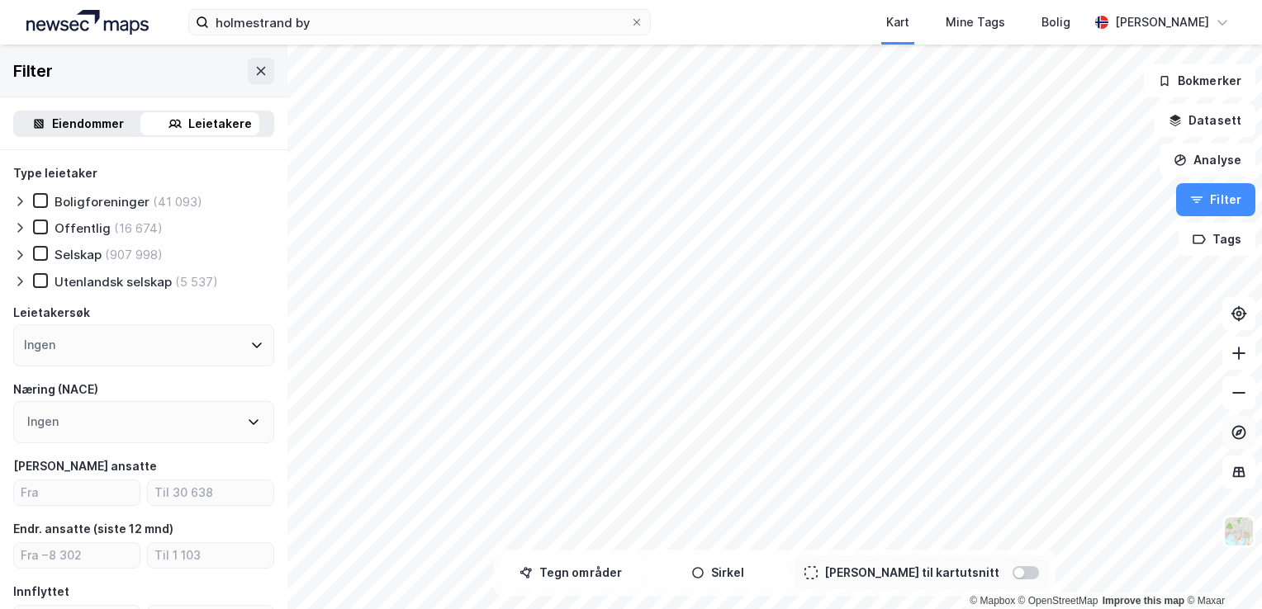
click at [1241, 435] on icon at bounding box center [1238, 432] width 17 height 17
click at [1245, 310] on icon at bounding box center [1238, 314] width 17 height 17
click at [631, 570] on button "Tegn områder" at bounding box center [570, 573] width 140 height 33
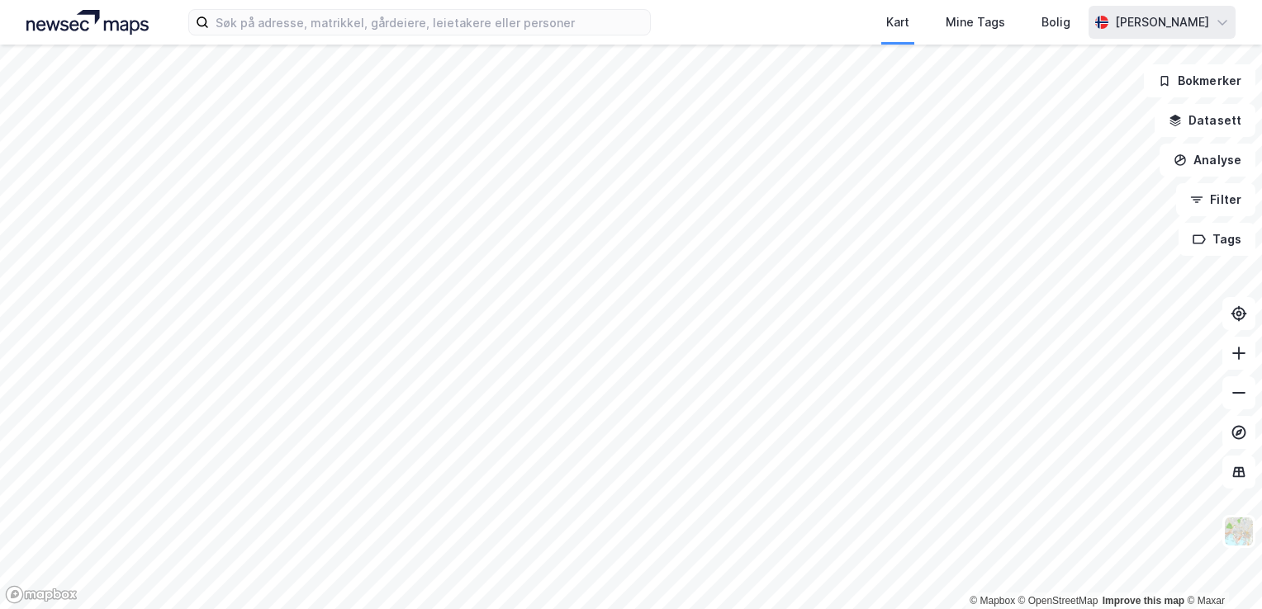
click at [1224, 21] on icon at bounding box center [1221, 22] width 13 height 13
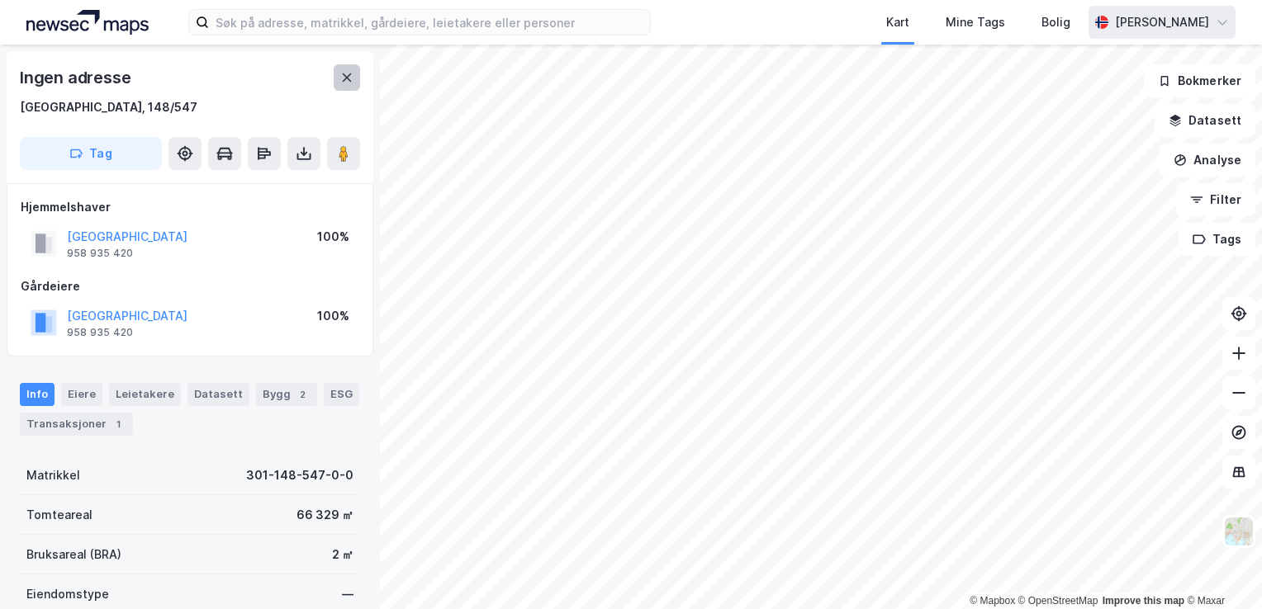
click at [341, 72] on icon at bounding box center [346, 77] width 13 height 13
